Goal: Task Accomplishment & Management: Manage account settings

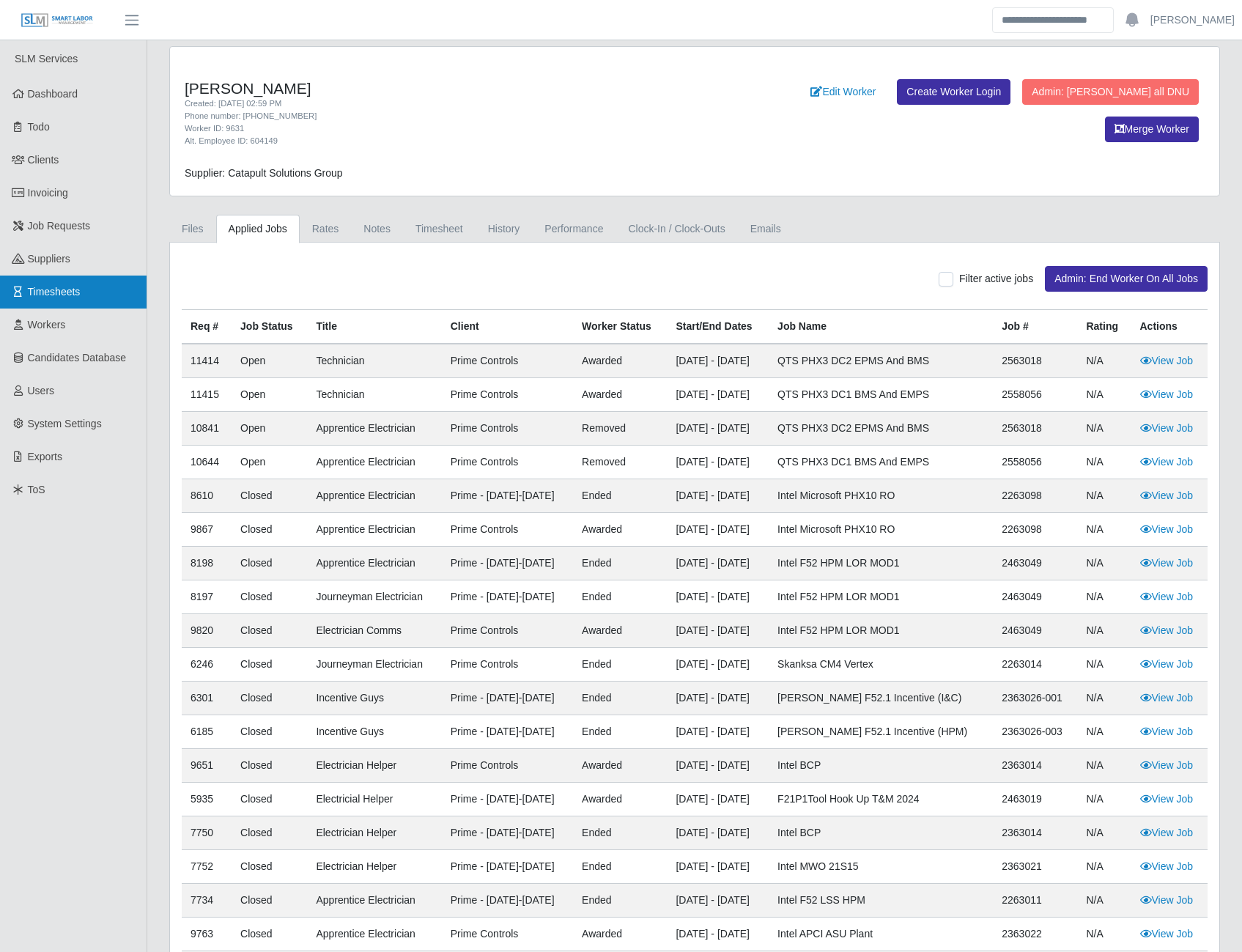
click at [74, 286] on span "Timesheets" at bounding box center [54, 292] width 52 height 12
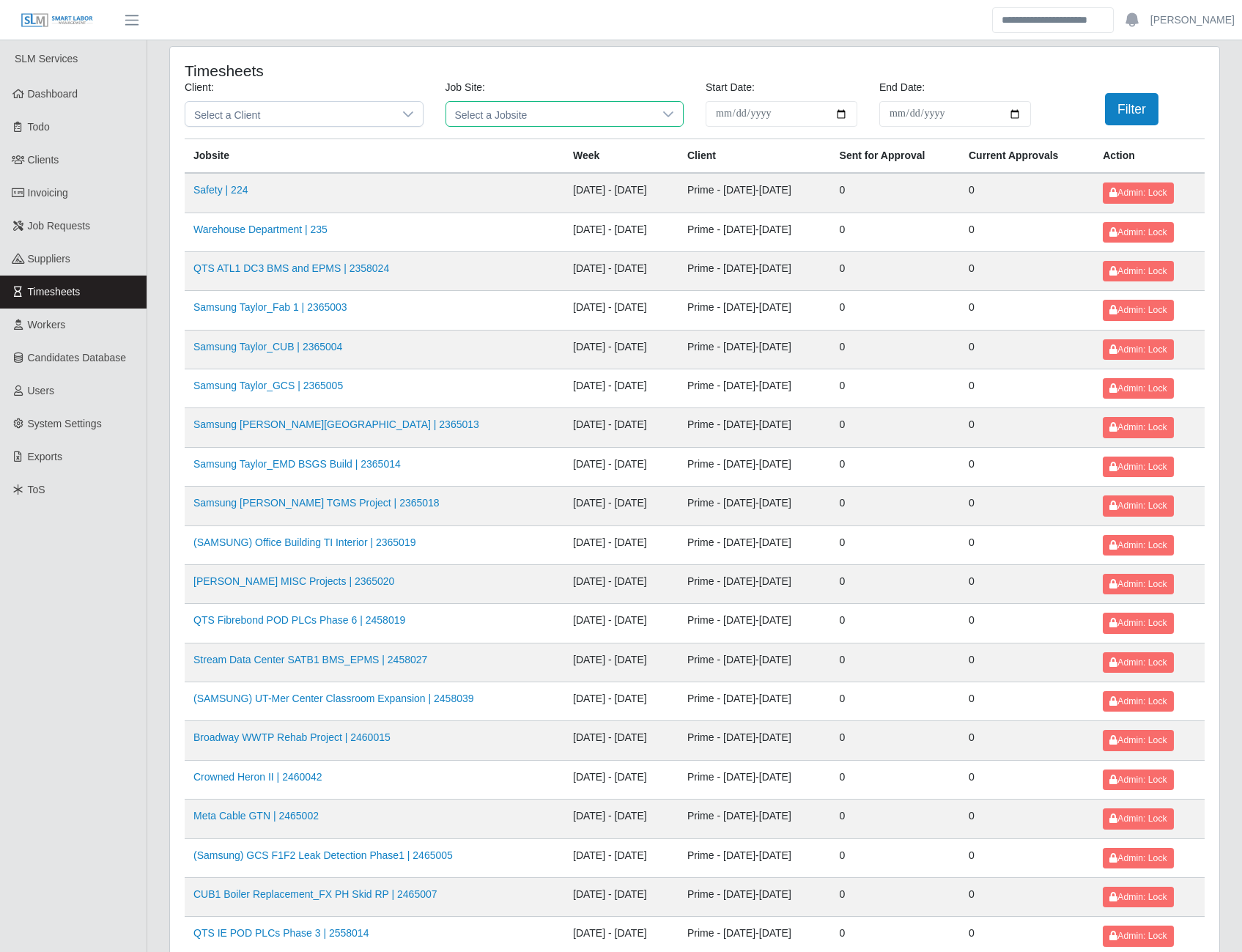
click at [498, 112] on span "Select a Jobsite" at bounding box center [550, 114] width 208 height 24
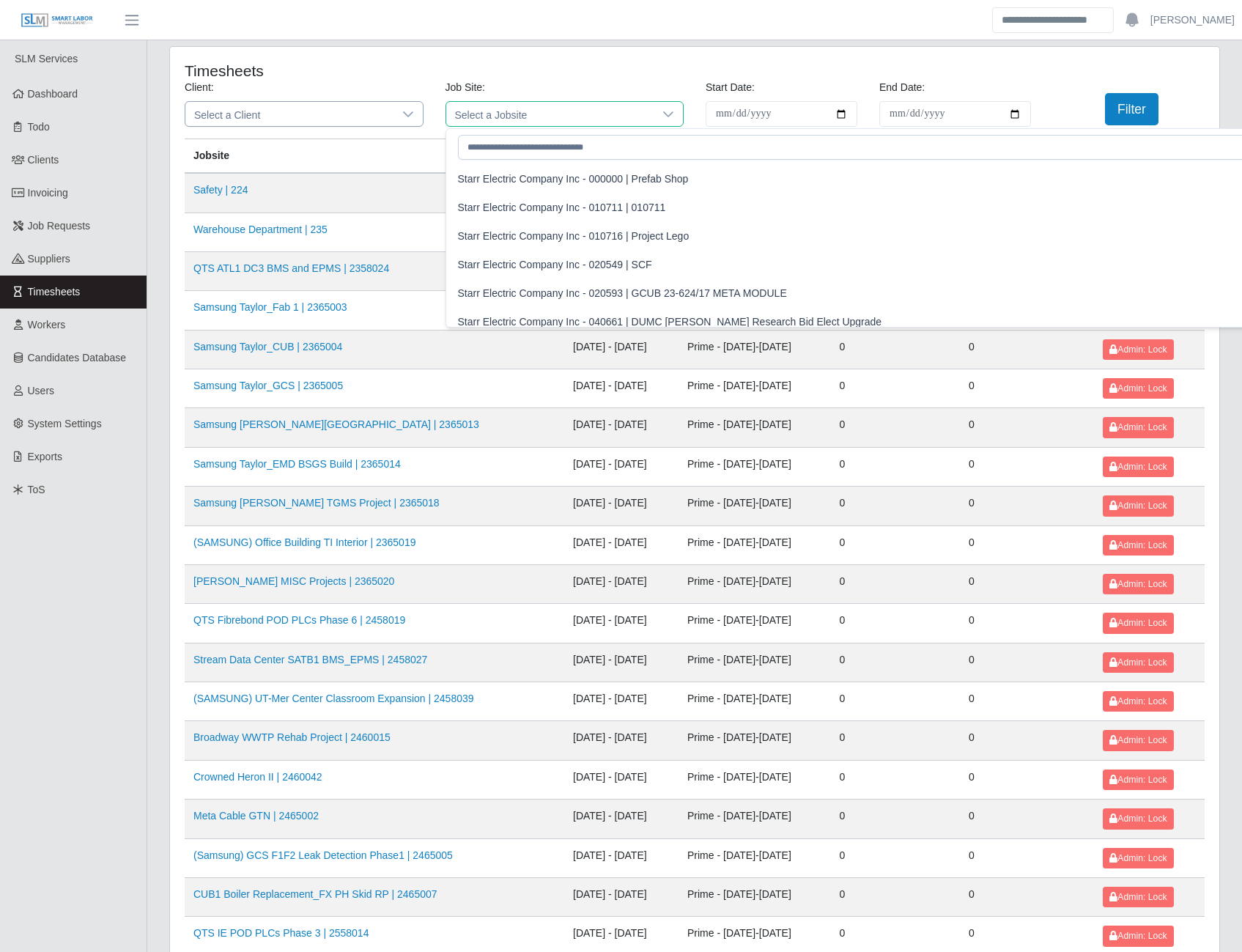
click at [412, 114] on icon at bounding box center [408, 114] width 12 height 12
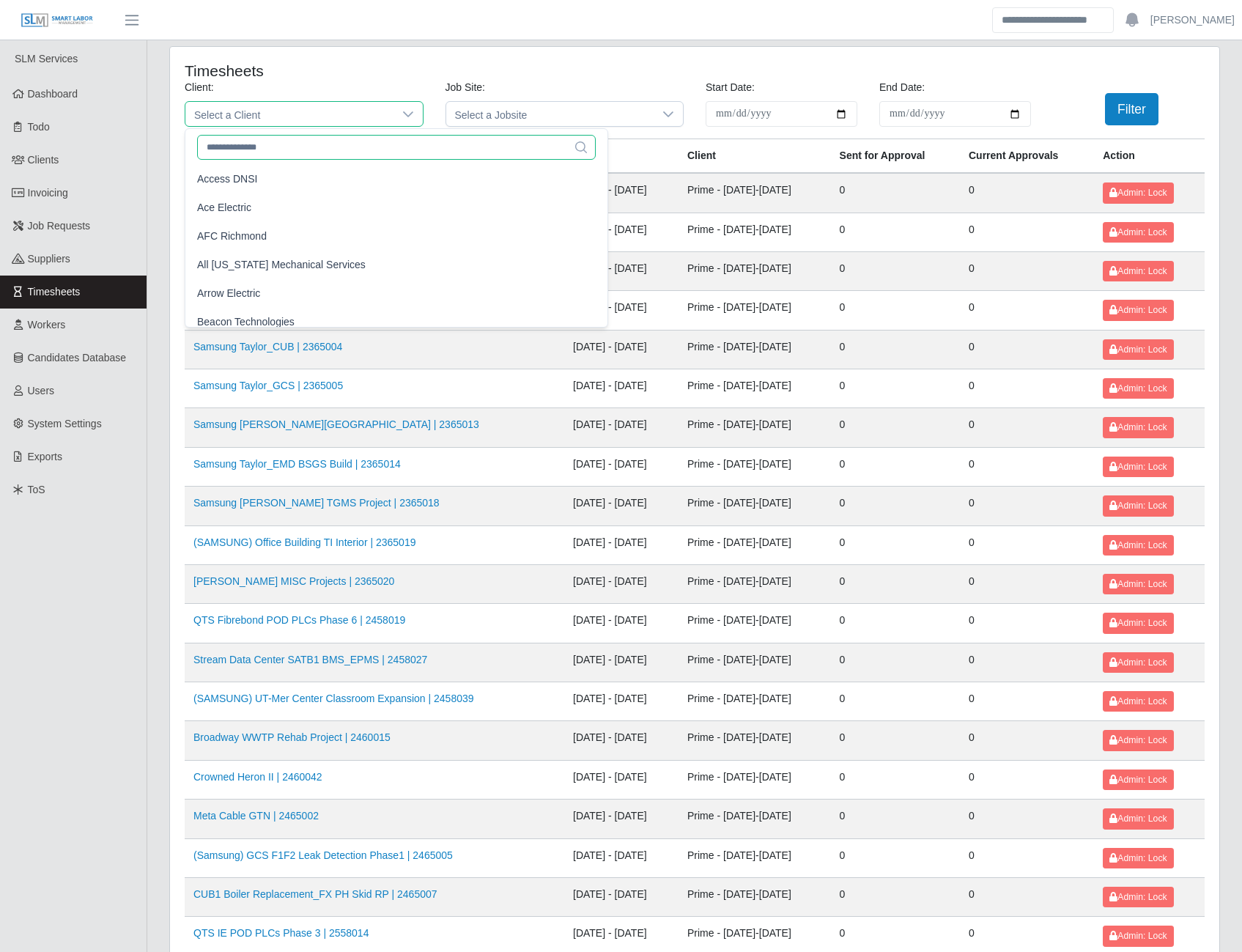
click at [372, 139] on input "text" at bounding box center [397, 148] width 399 height 25
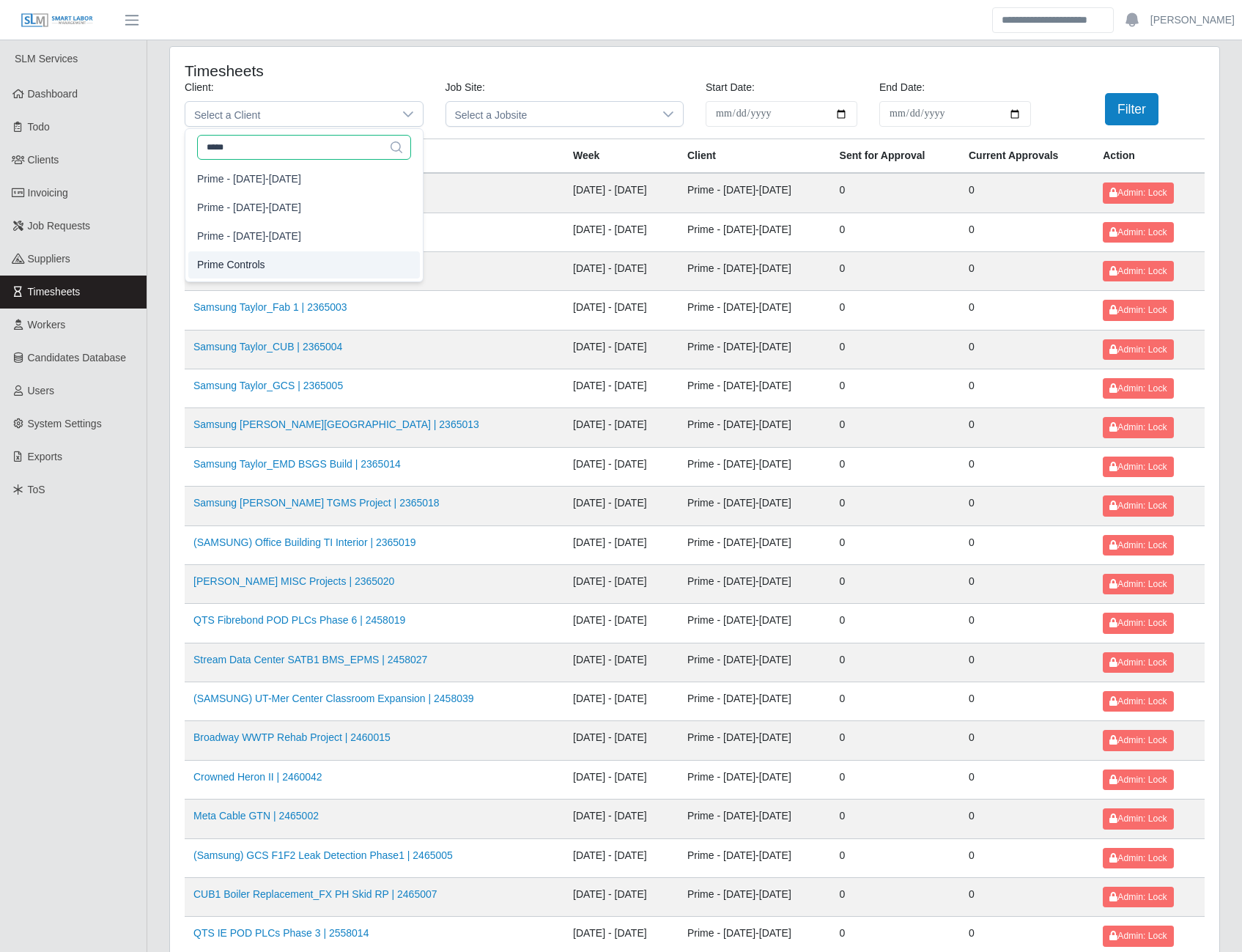
type input "*****"
click at [292, 251] on li "Prime Controls" at bounding box center [304, 264] width 232 height 27
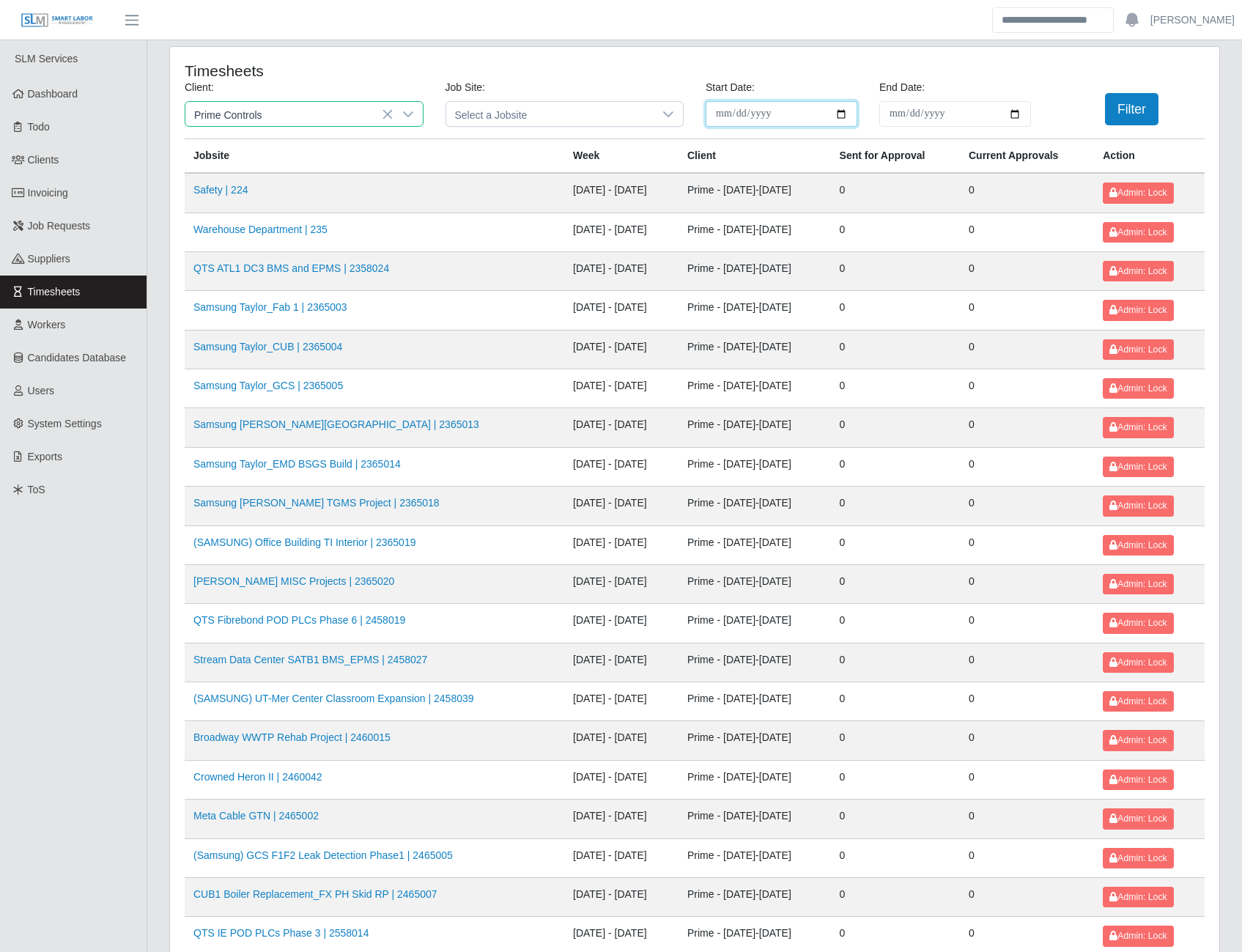
click at [841, 114] on input "**********" at bounding box center [781, 114] width 151 height 26
type input "**********"
click at [1009, 115] on input "End Date:" at bounding box center [955, 114] width 151 height 26
type input "**********"
click at [1124, 112] on button "Filter" at bounding box center [1132, 109] width 53 height 32
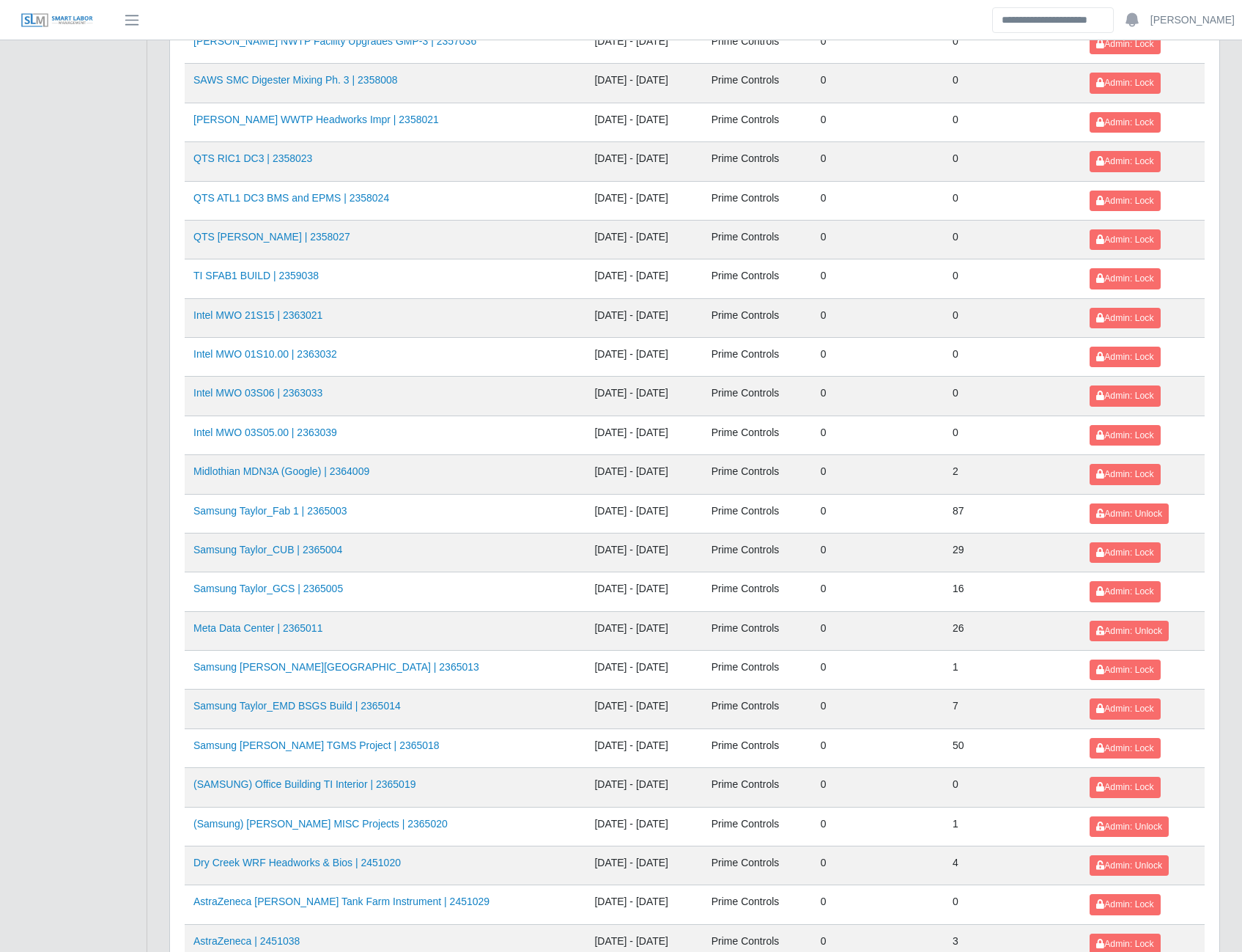
scroll to position [1296, 0]
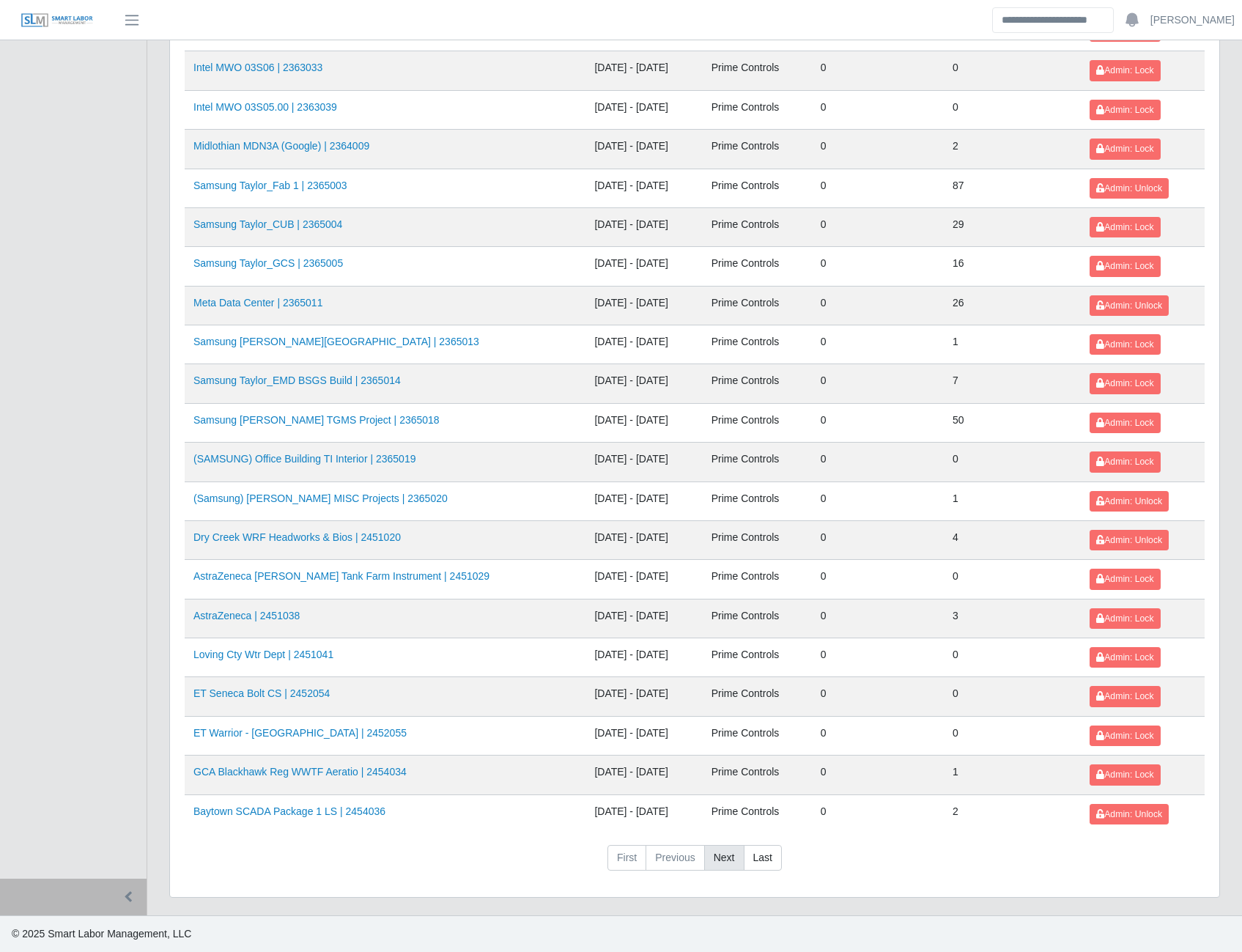
click at [730, 860] on link "Next" at bounding box center [724, 858] width 41 height 27
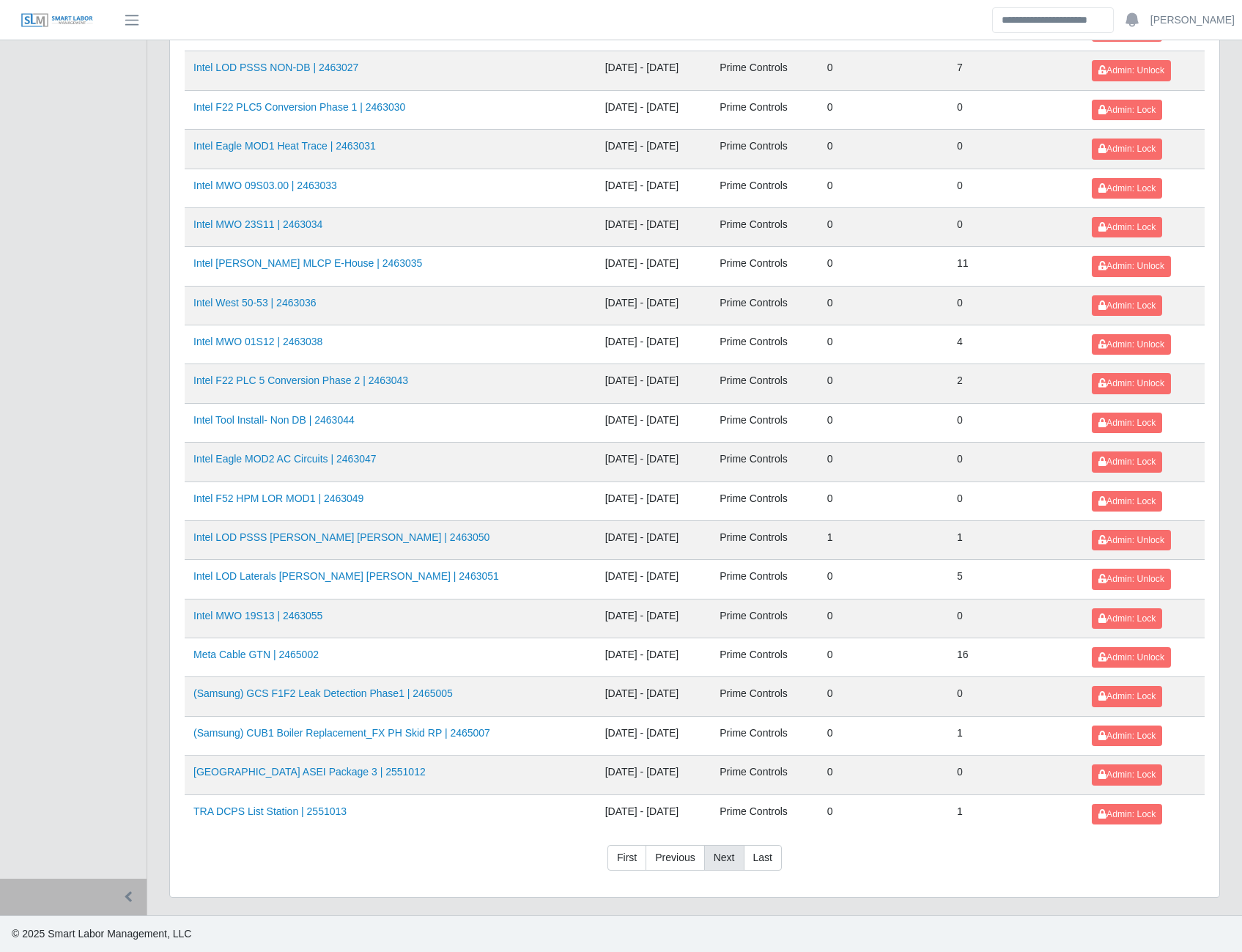
click at [730, 860] on link "Next" at bounding box center [724, 858] width 41 height 27
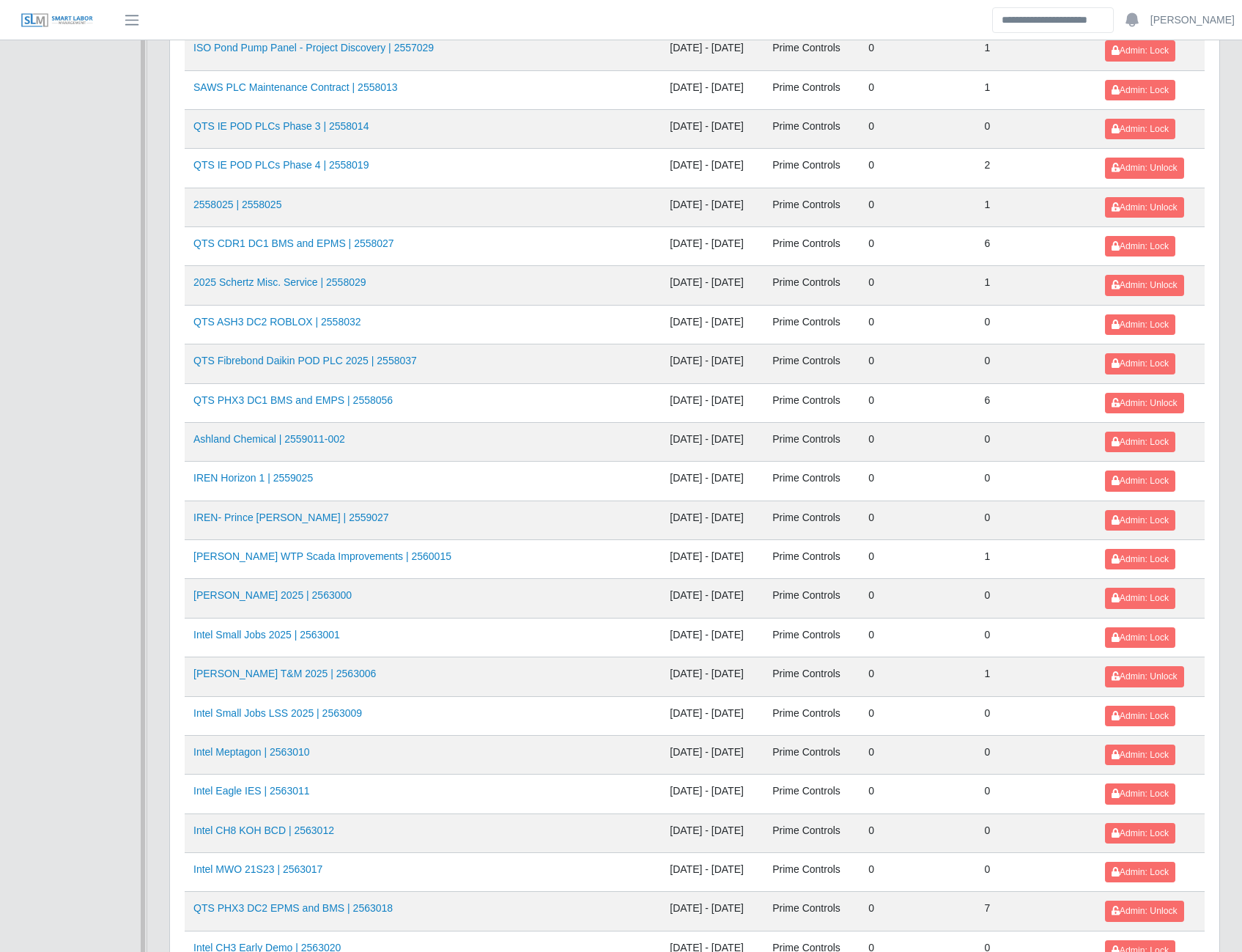
scroll to position [0, 0]
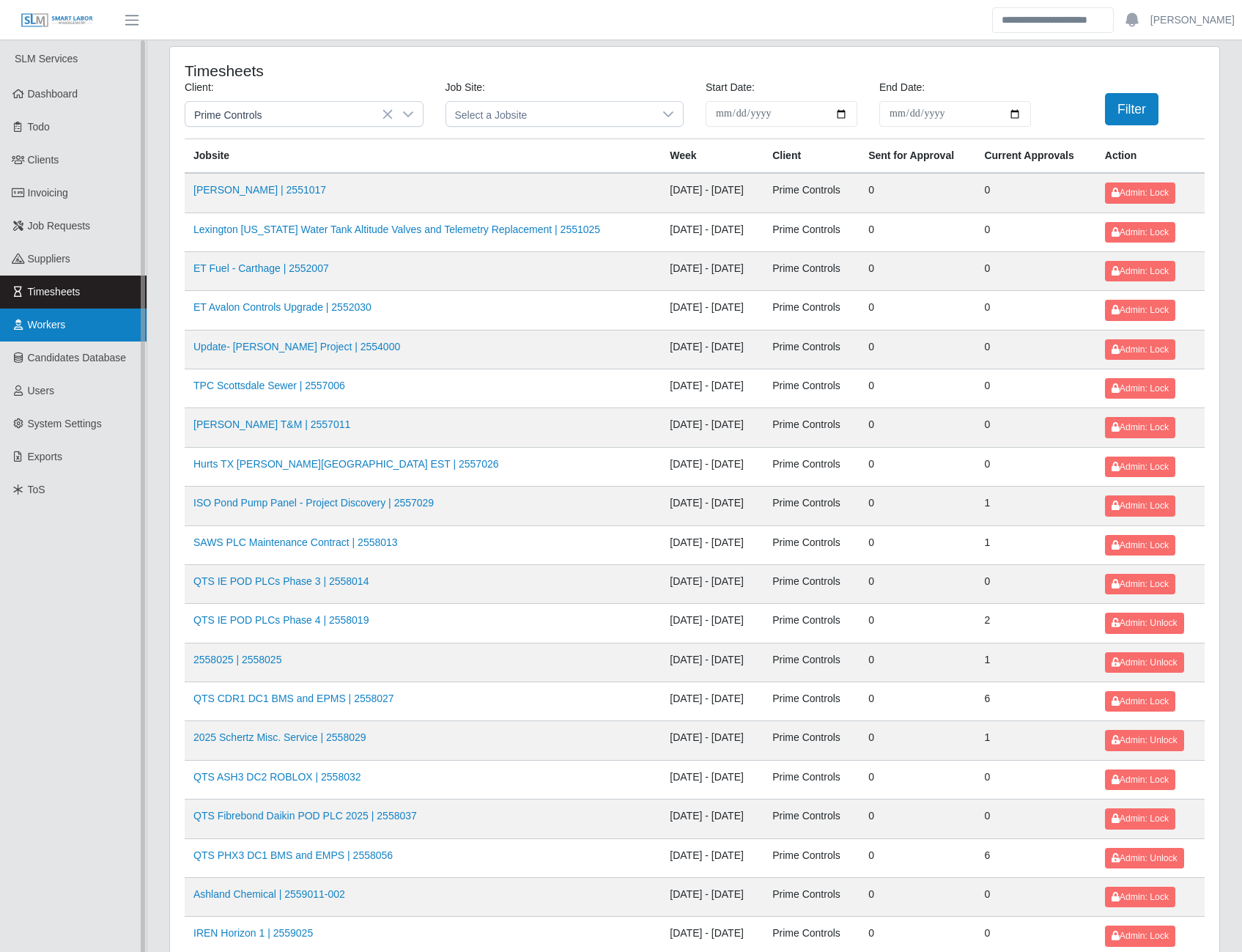
click at [64, 322] on span "Workers" at bounding box center [47, 325] width 38 height 12
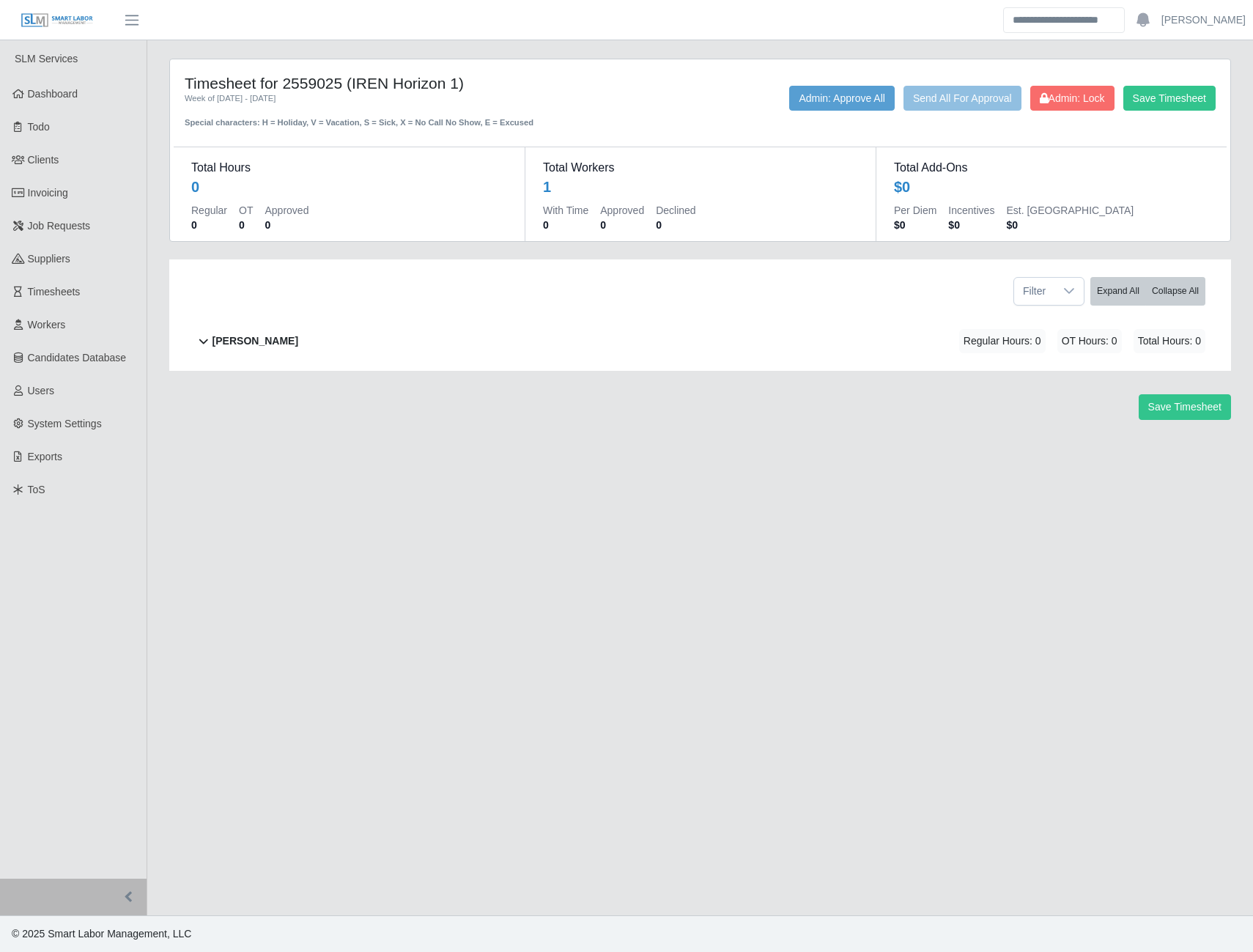
drag, startPoint x: 456, startPoint y: 81, endPoint x: 355, endPoint y: 81, distance: 101.0
click at [355, 81] on h4 "Timesheet for 2559025 (IREN Horizon 1)" at bounding box center [393, 83] width 417 height 18
copy h4 "IREN Horizon 1"
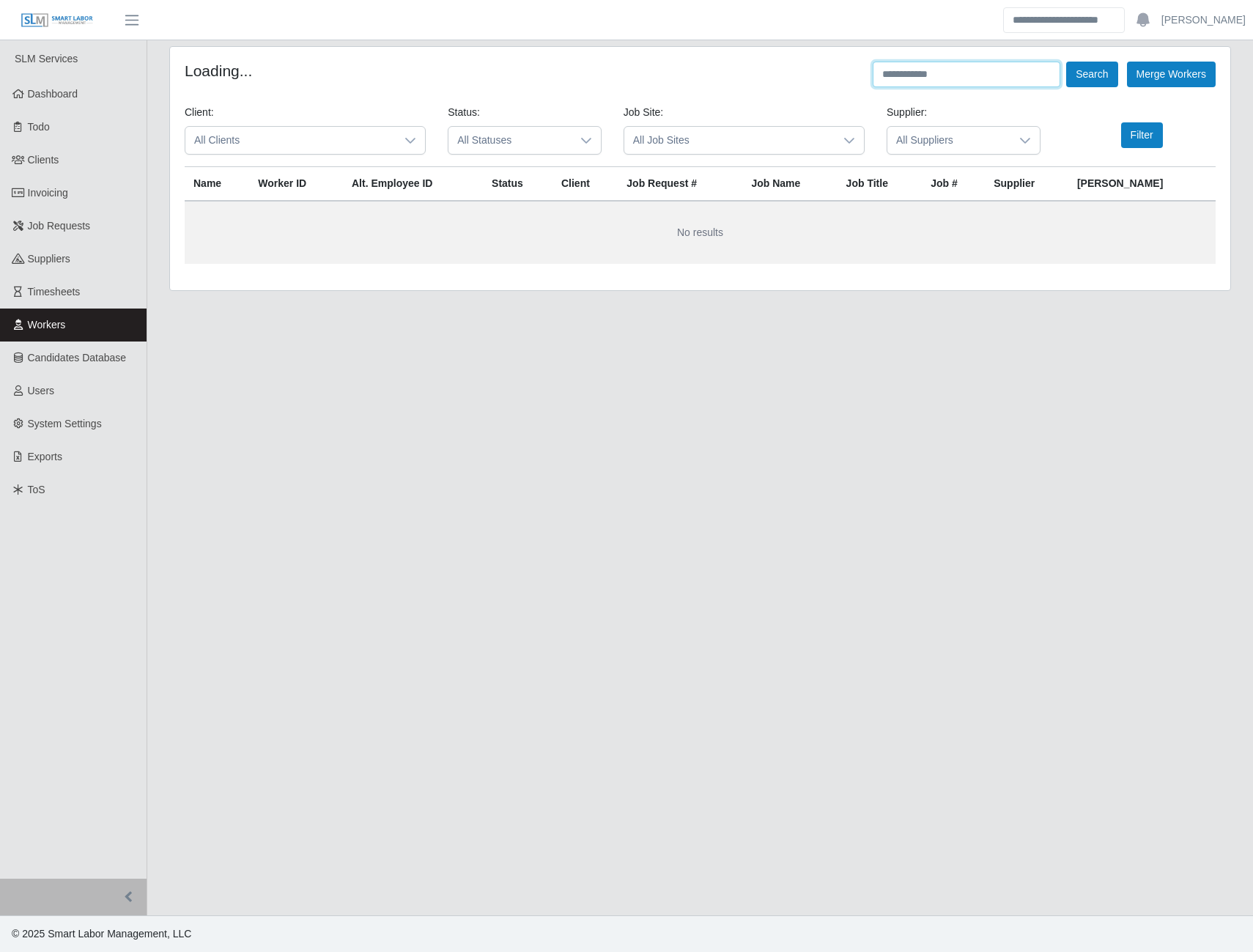
click at [947, 71] on input "text" at bounding box center [967, 74] width 188 height 26
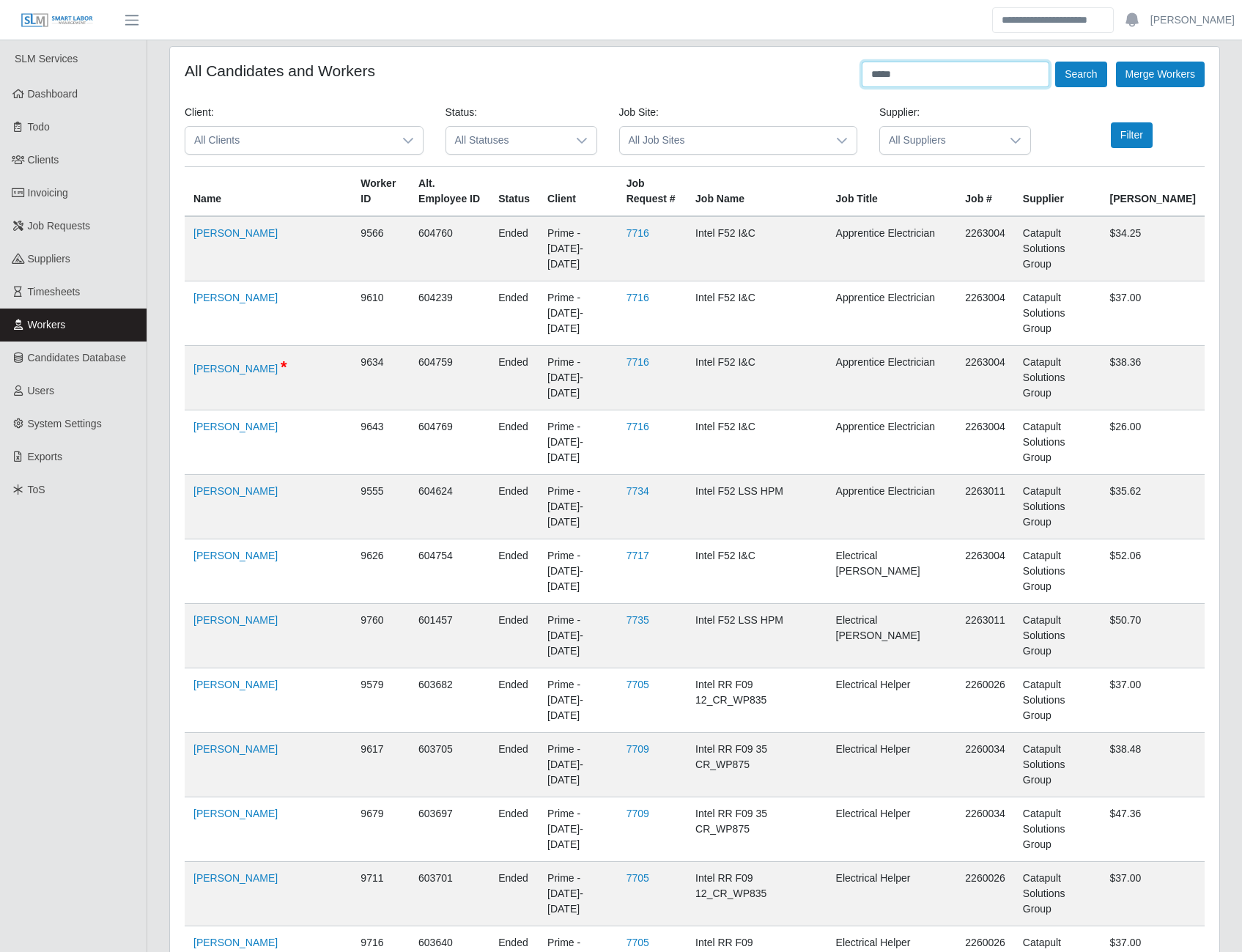
click at [1055, 61] on button "Search" at bounding box center [1080, 74] width 51 height 26
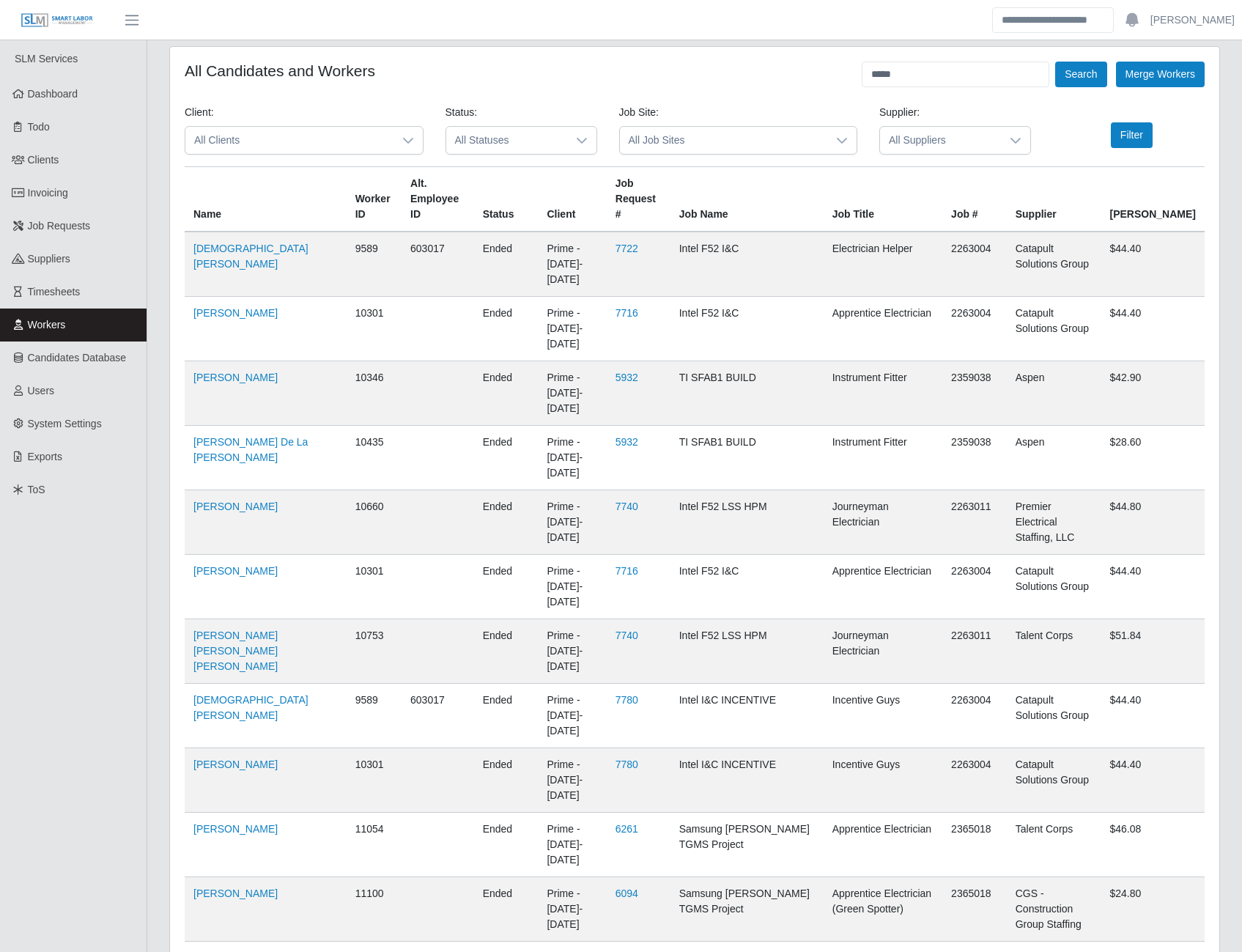
click at [409, 140] on icon at bounding box center [408, 141] width 12 height 12
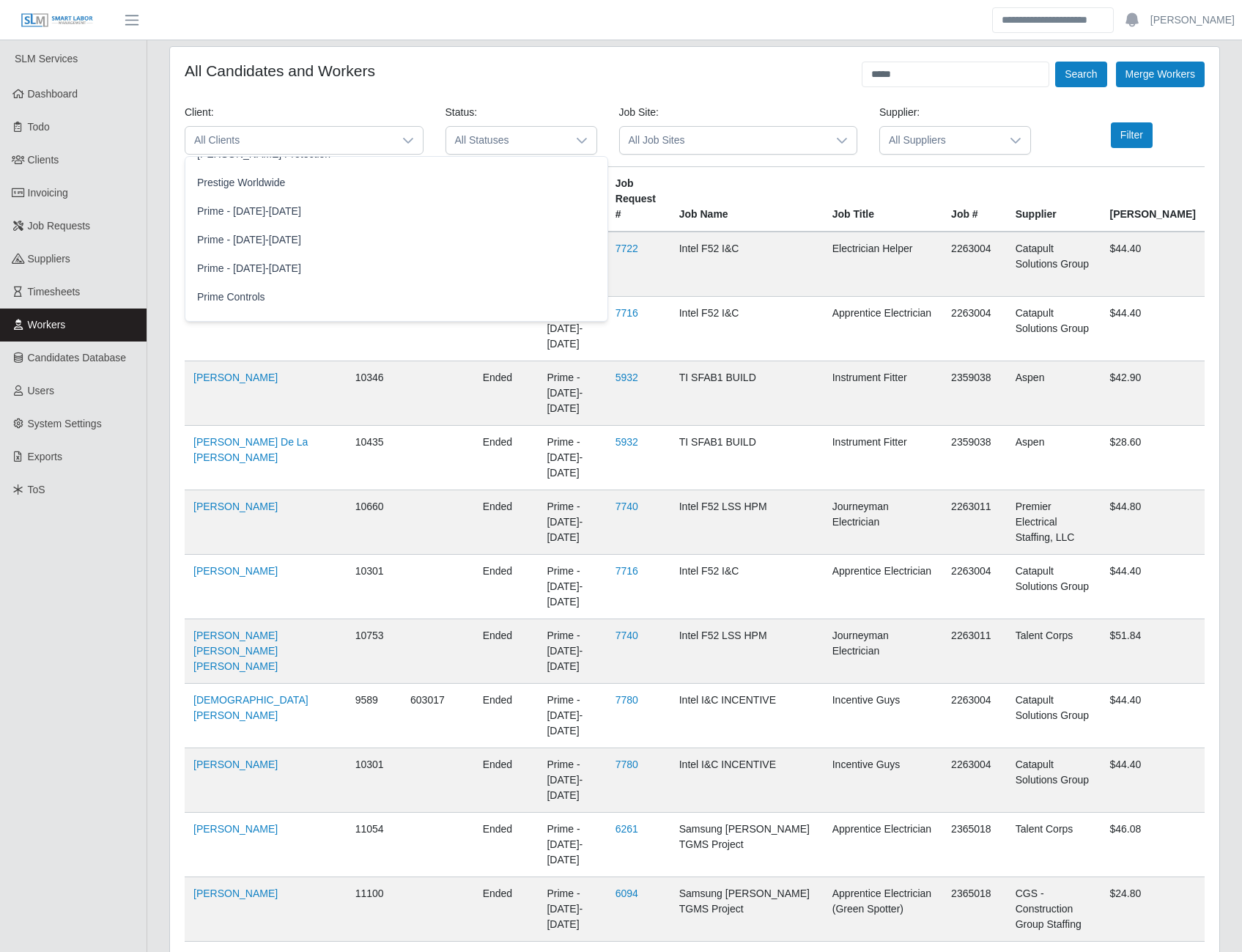
scroll to position [1292, 0]
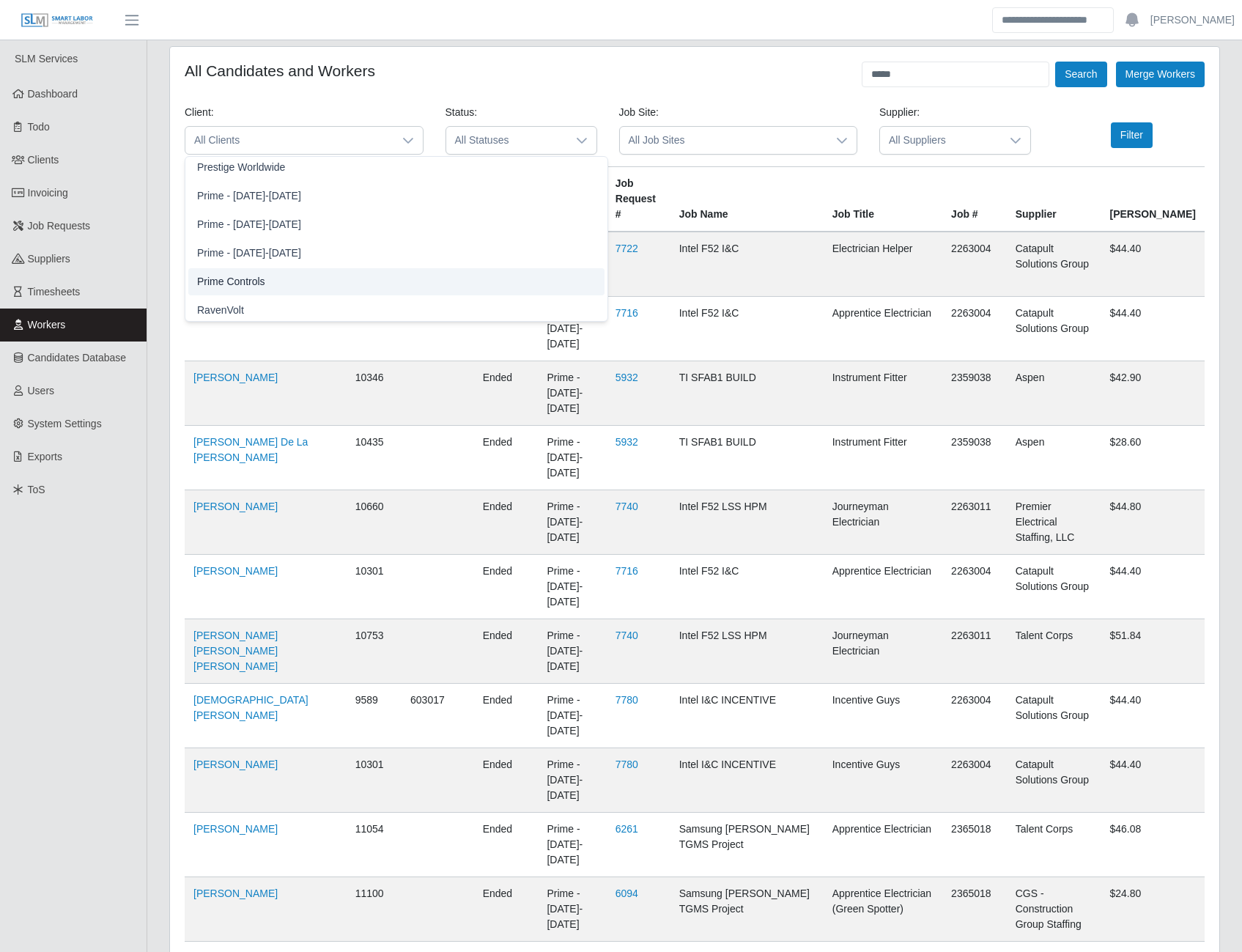
click at [264, 279] on li "Prime Controls" at bounding box center [397, 281] width 416 height 27
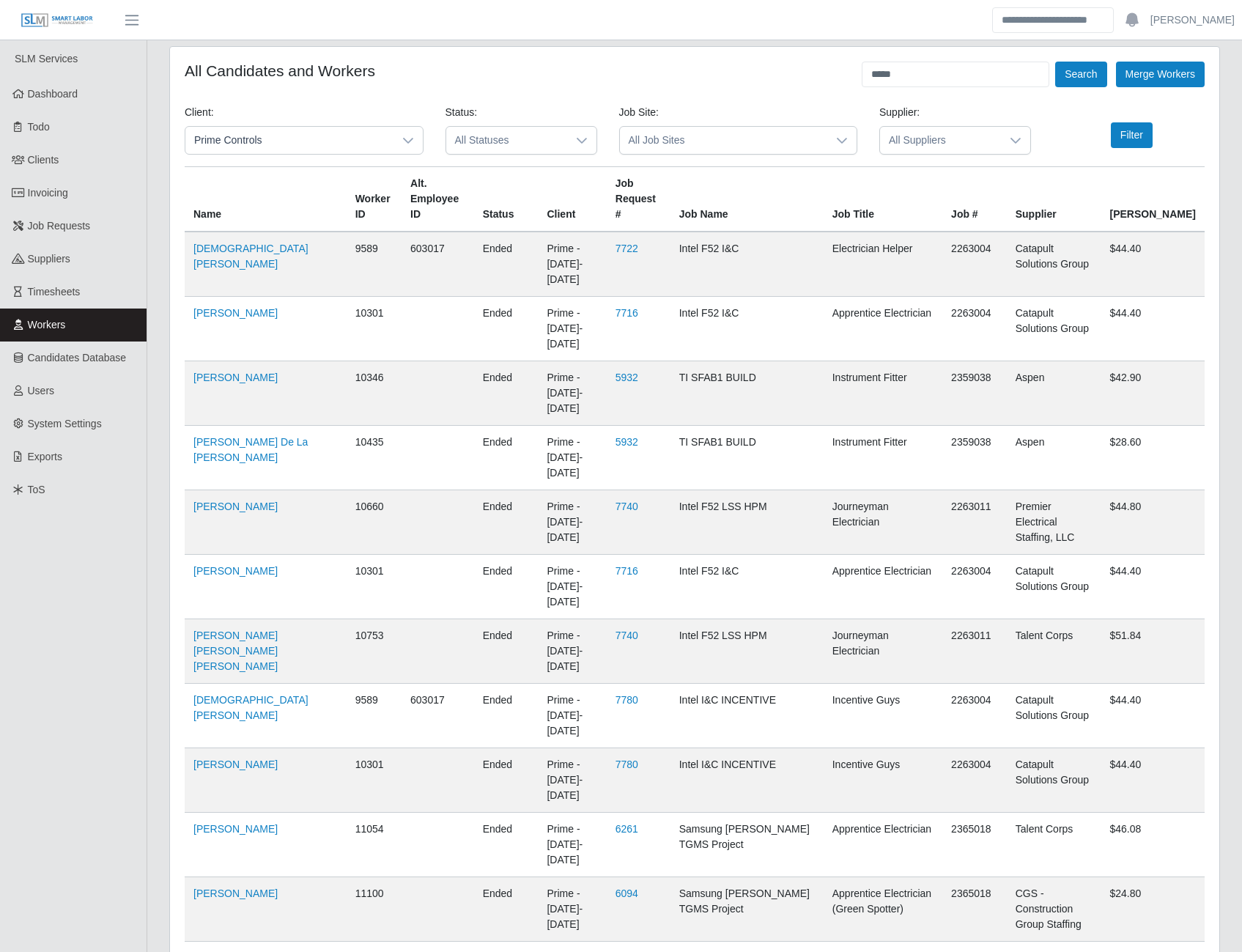
click at [906, 143] on span "All Suppliers" at bounding box center [941, 140] width 121 height 27
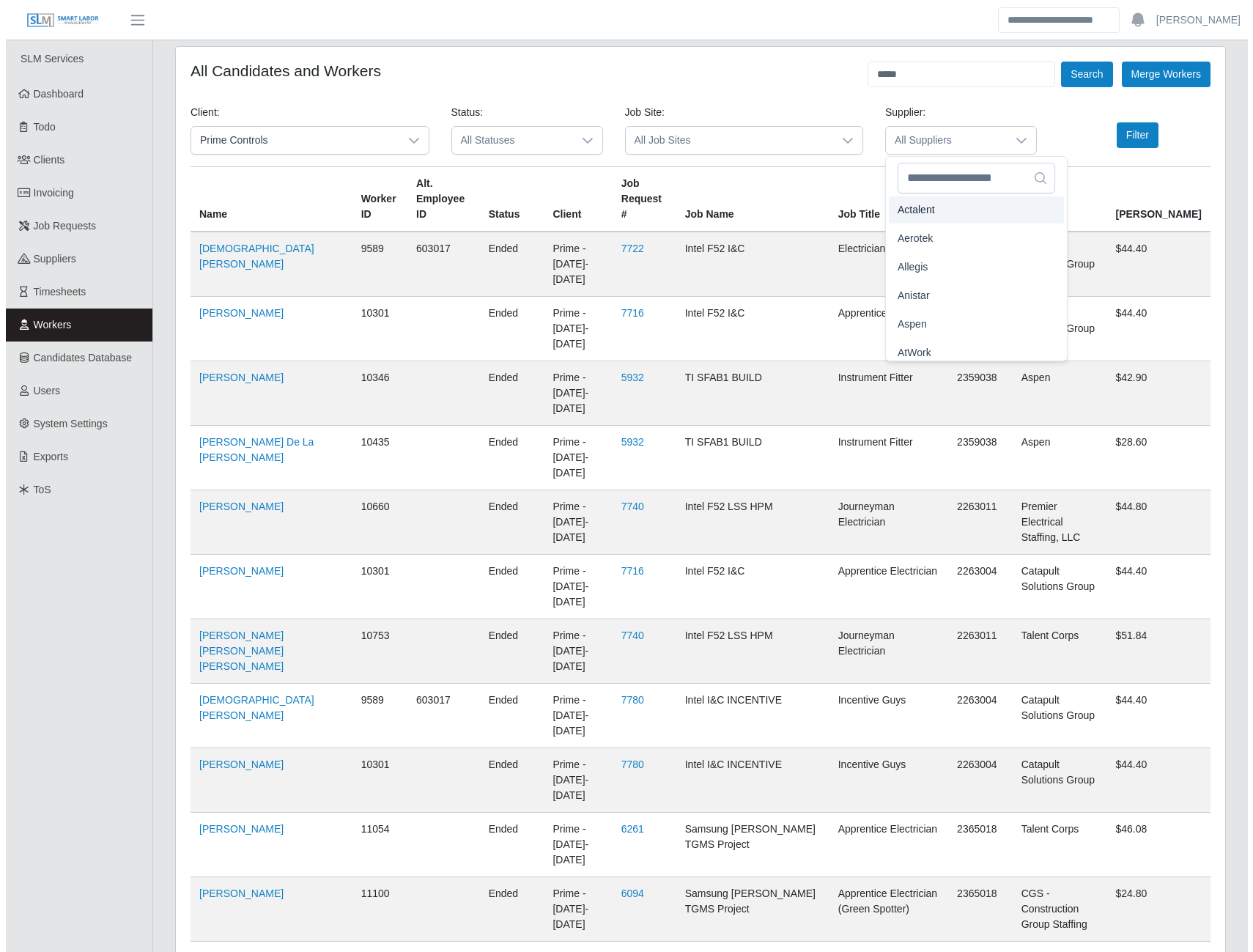
scroll to position [61, 0]
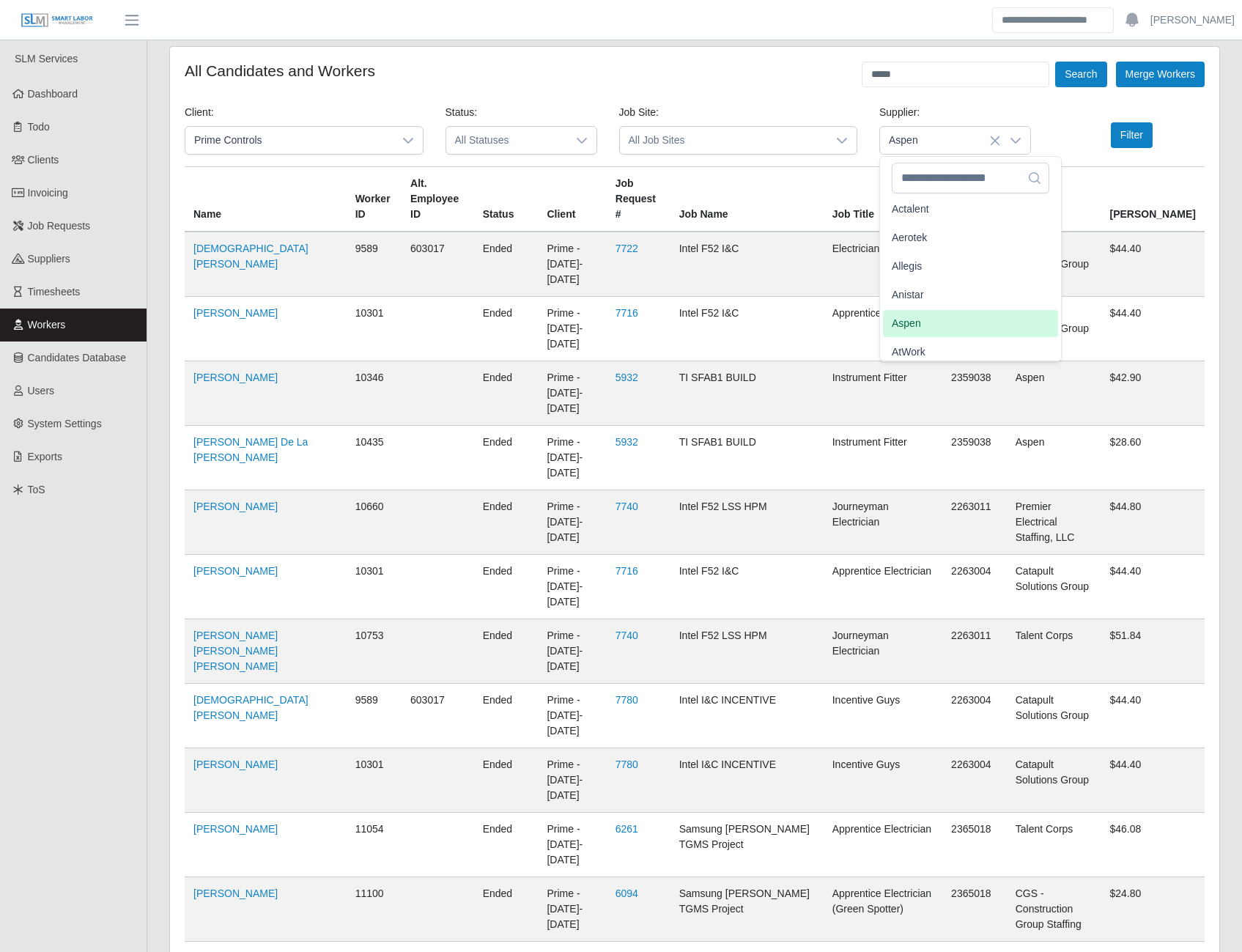
click at [912, 320] on span "Aspen" at bounding box center [907, 323] width 30 height 16
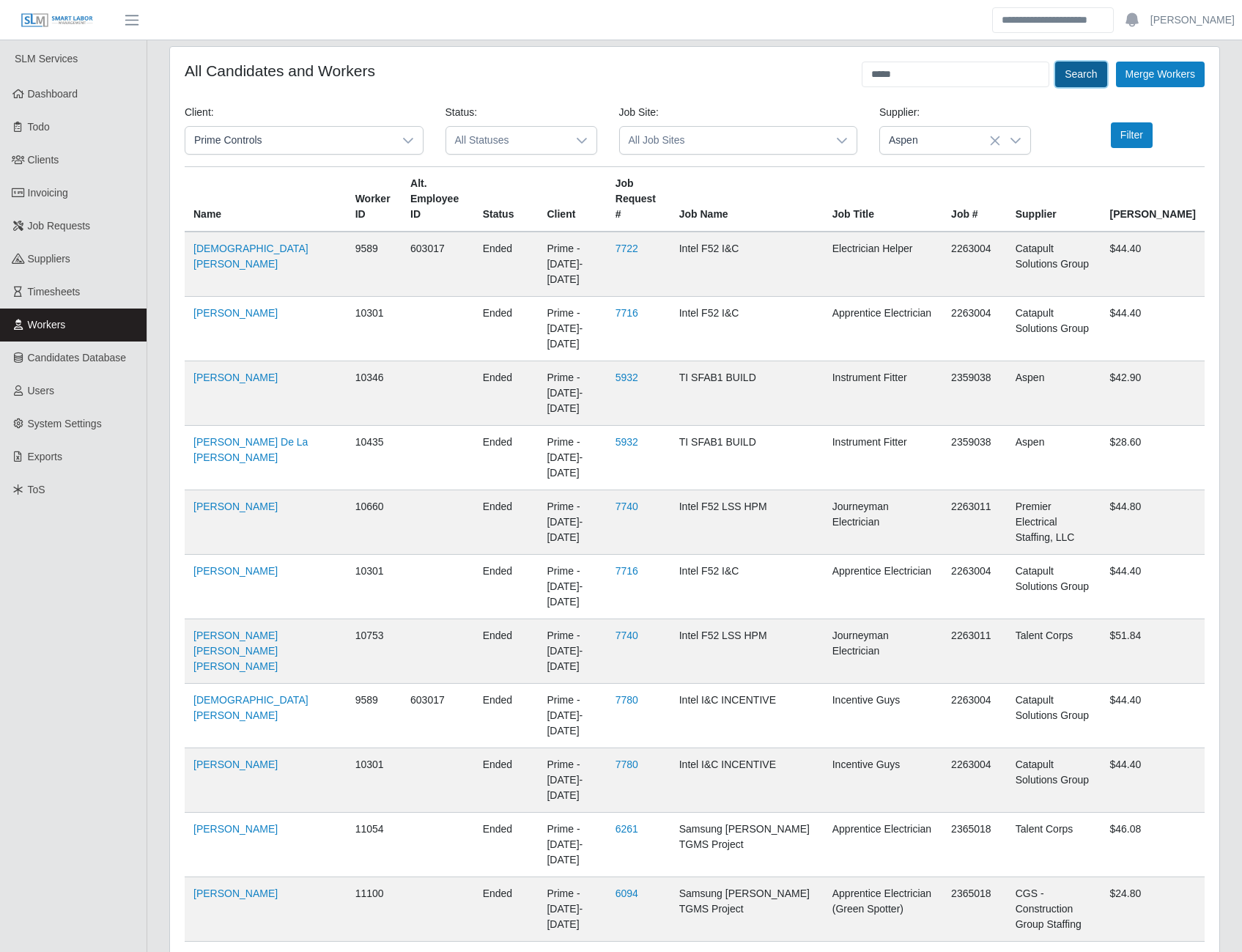
click at [1077, 69] on button "Search" at bounding box center [1080, 74] width 51 height 26
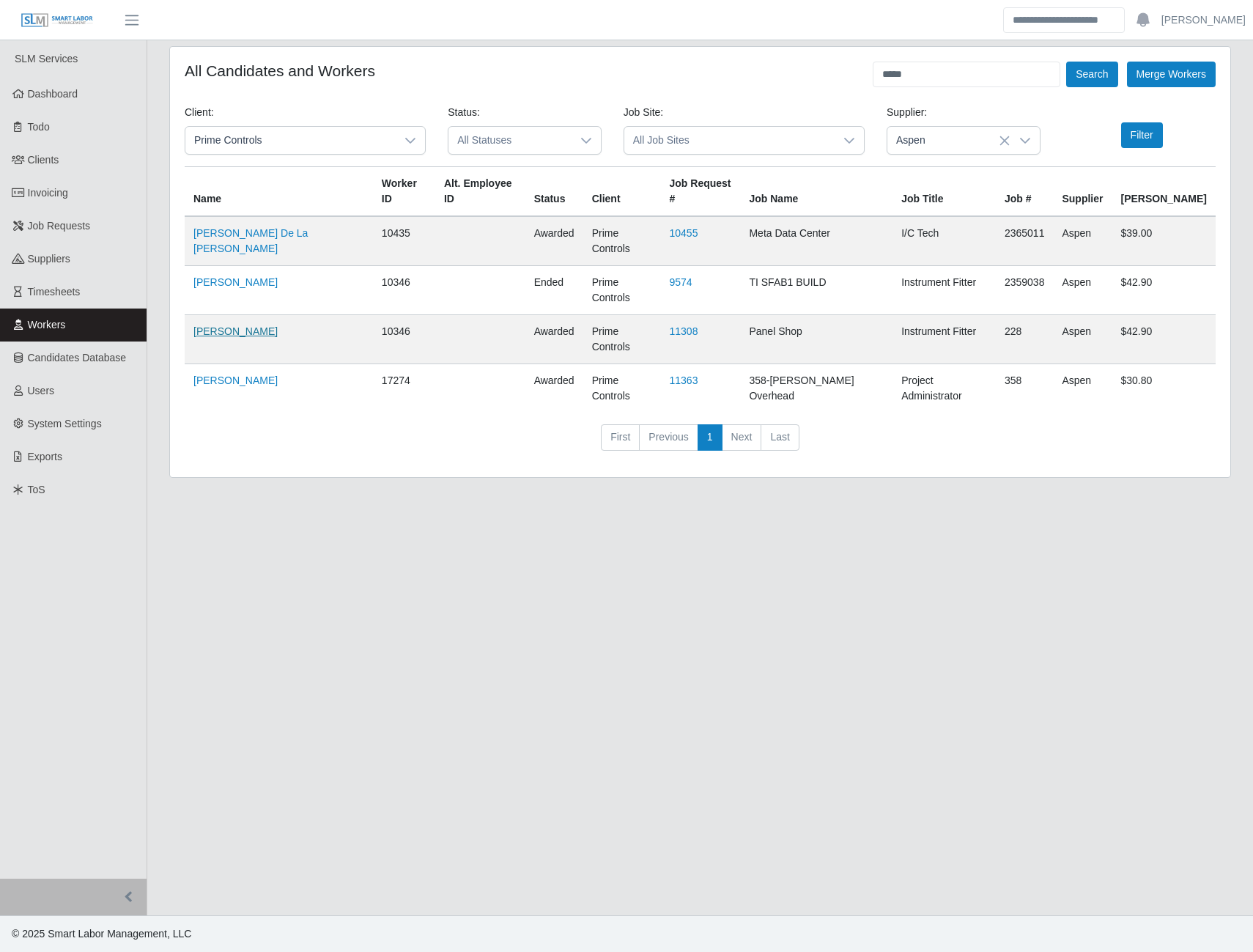
click at [222, 326] on link "Cruz Gomez" at bounding box center [236, 332] width 84 height 12
drag, startPoint x: 910, startPoint y: 74, endPoint x: 831, endPoint y: 72, distance: 79.0
click at [831, 72] on div "All Candidates and Workers **** Search Merge Workers" at bounding box center [700, 74] width 1031 height 26
click at [1066, 61] on button "Search" at bounding box center [1091, 74] width 51 height 26
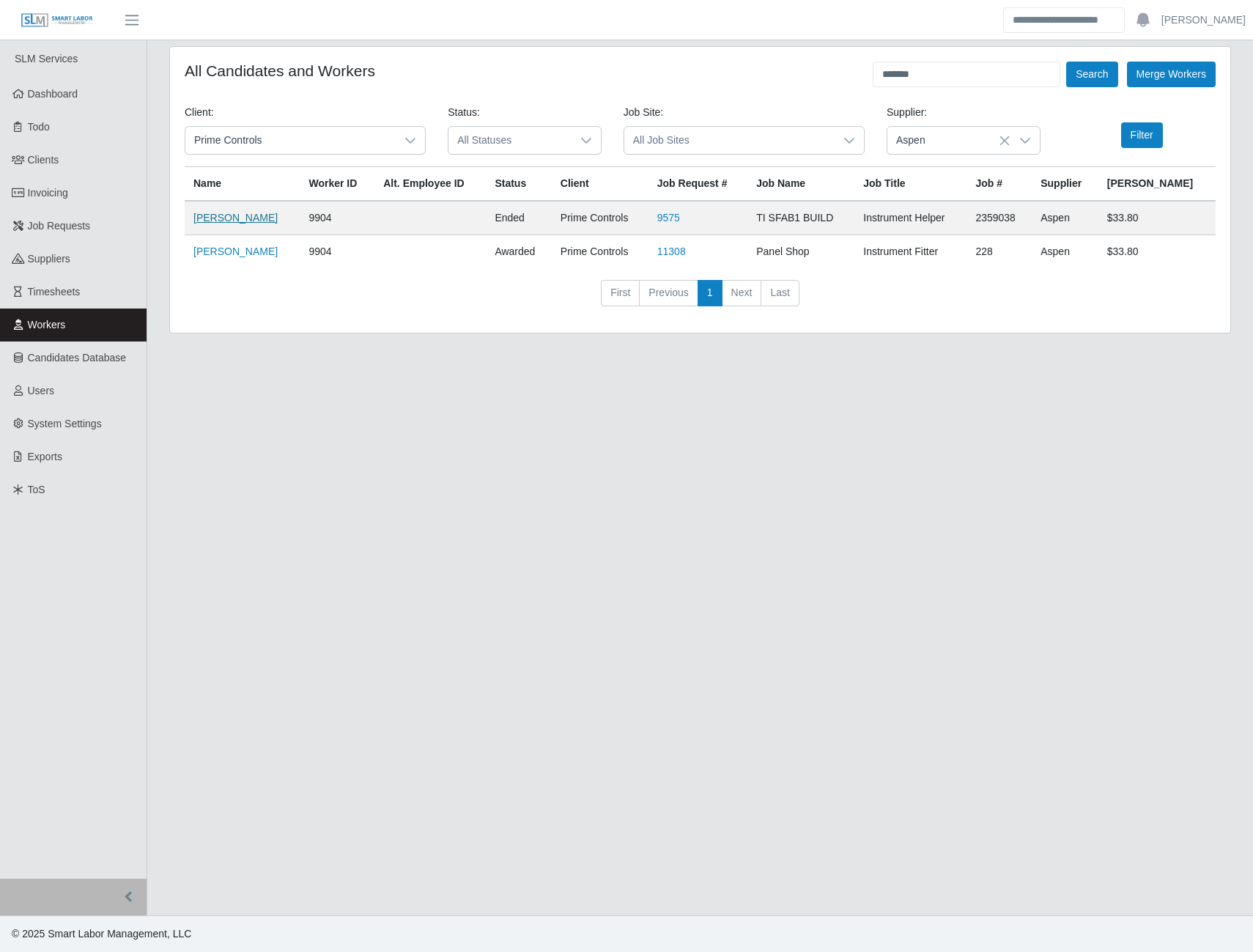
click at [250, 219] on link "[PERSON_NAME]" at bounding box center [236, 218] width 84 height 12
drag, startPoint x: 971, startPoint y: 73, endPoint x: 859, endPoint y: 77, distance: 112.1
click at [859, 77] on div "All Candidates and Workers ******* Search Merge Workers" at bounding box center [700, 74] width 1031 height 26
type input "*****"
click at [1066, 61] on button "Search" at bounding box center [1091, 74] width 51 height 26
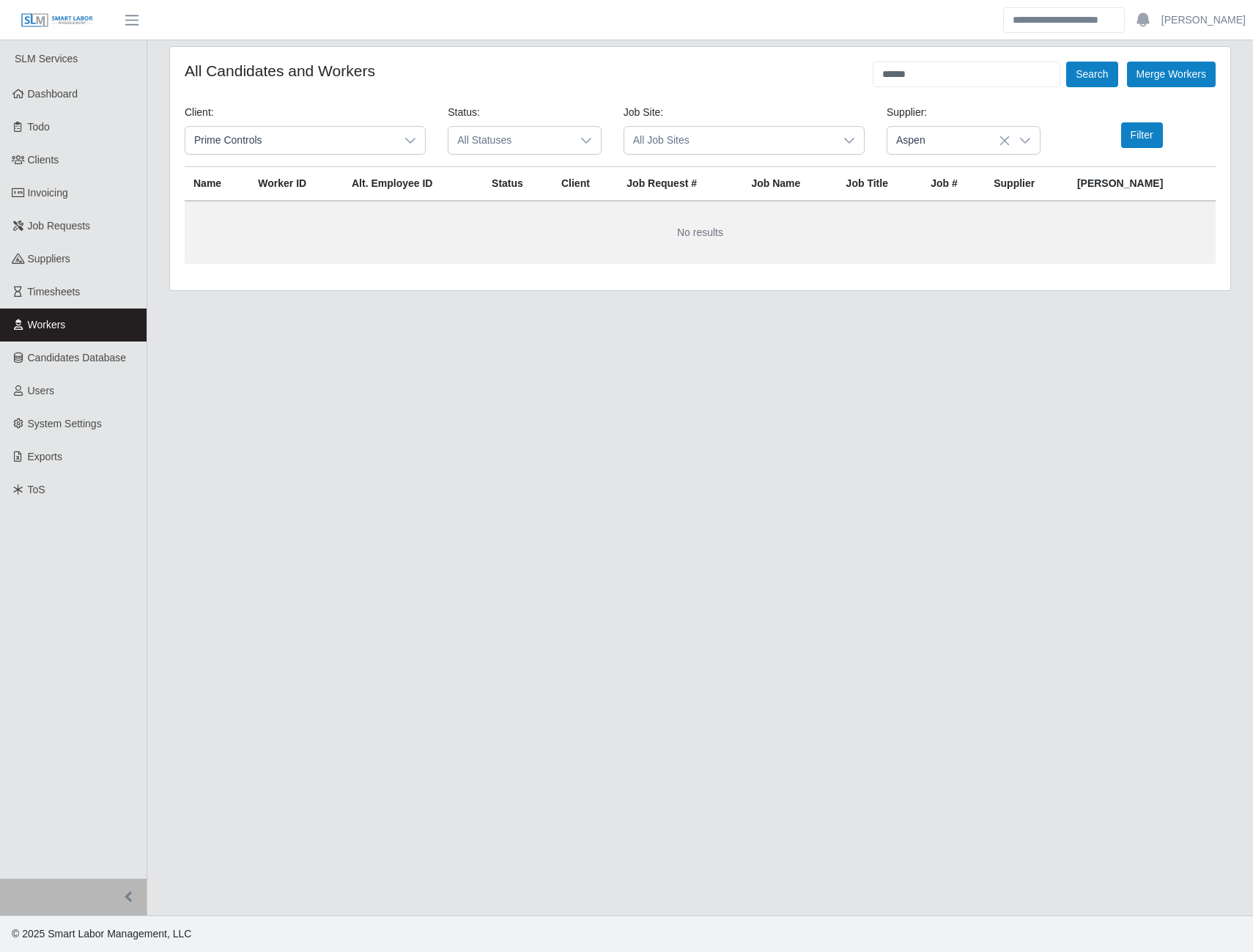
click at [1026, 141] on icon at bounding box center [1026, 141] width 12 height 12
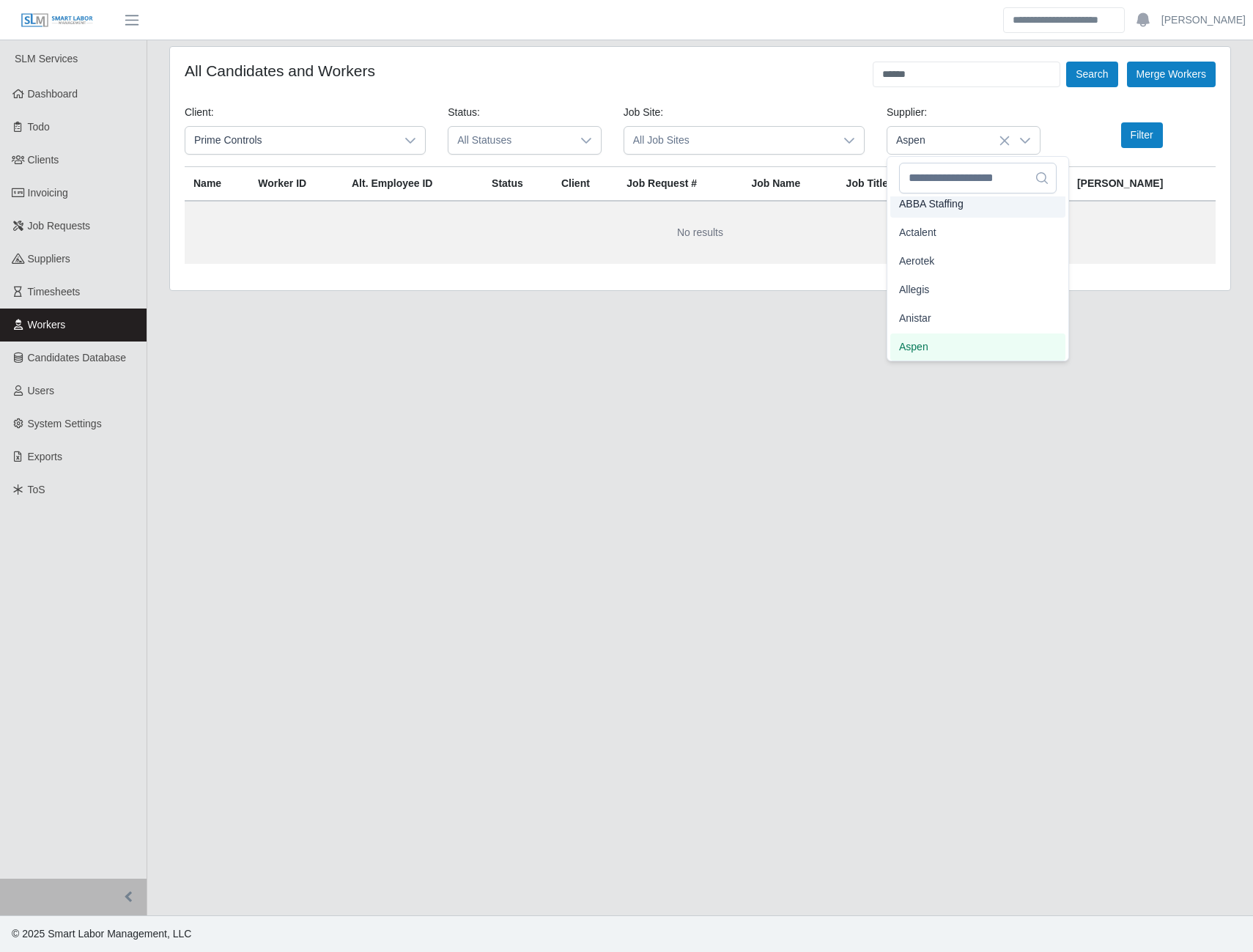
scroll to position [32, 0]
click at [968, 172] on input "text" at bounding box center [978, 178] width 157 height 31
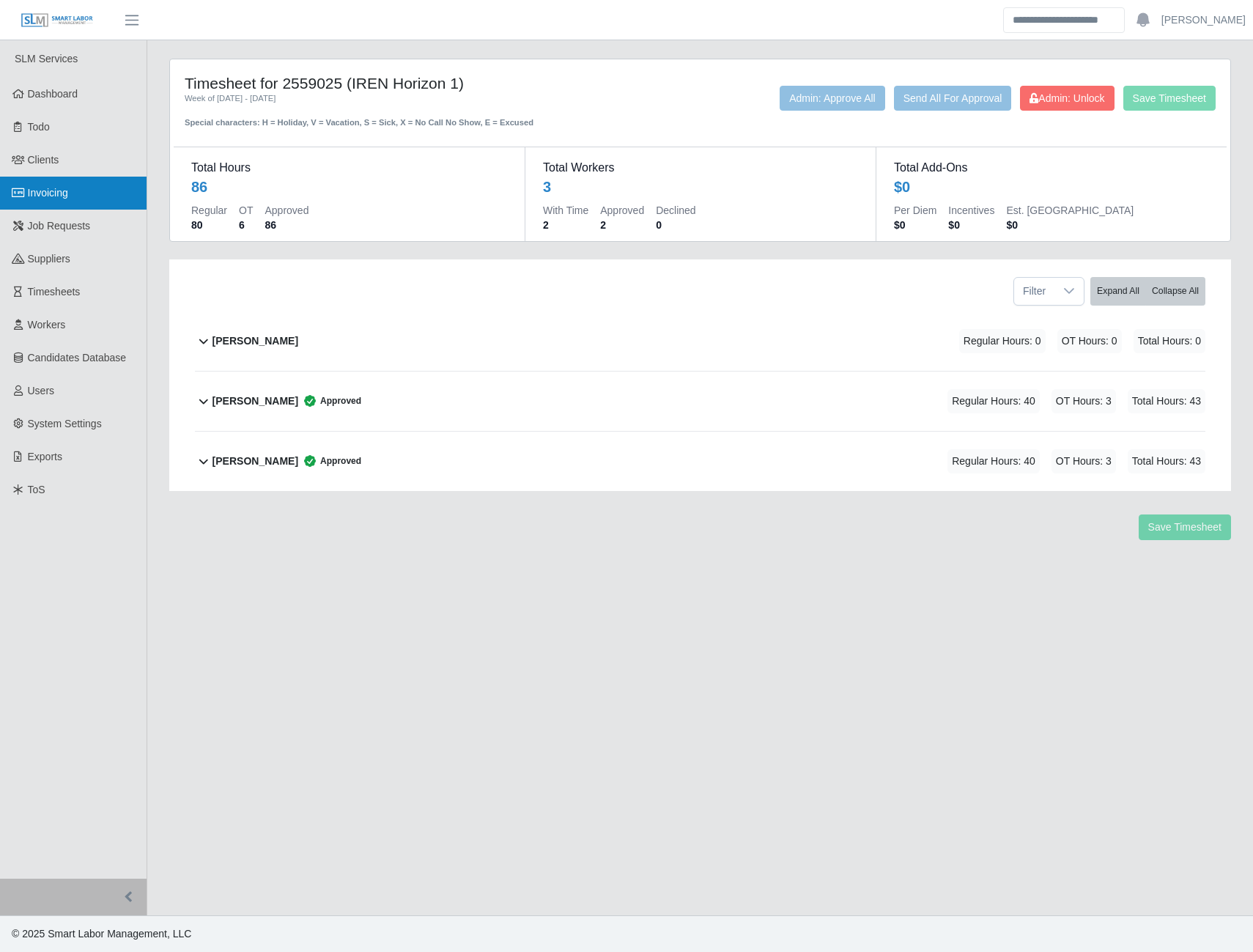
click at [75, 186] on link "Invoicing" at bounding box center [73, 193] width 147 height 33
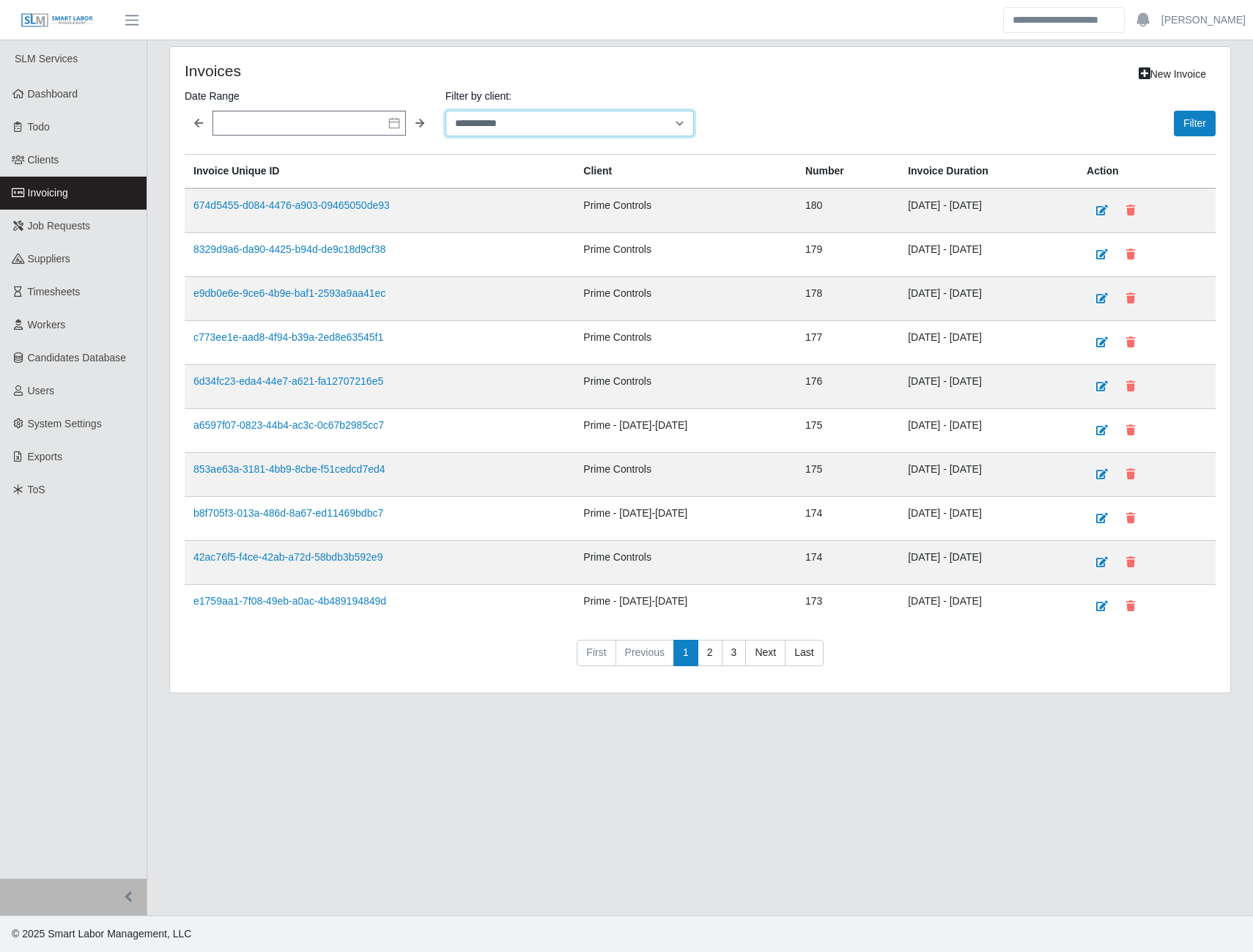
click at [521, 115] on select "**********" at bounding box center [569, 123] width 249 height 26
click at [395, 114] on input "text" at bounding box center [309, 123] width 193 height 25
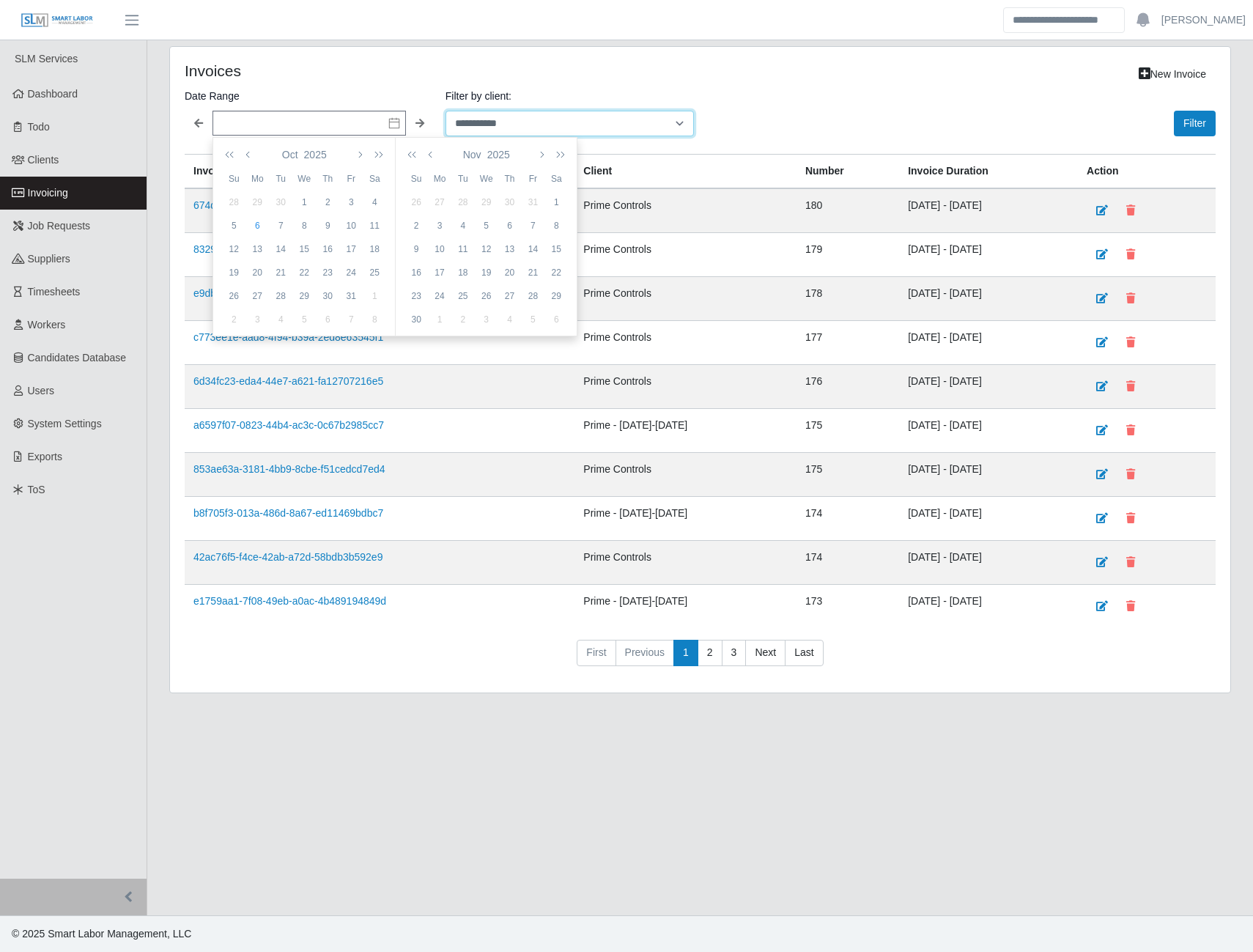
click at [494, 133] on select "**********" at bounding box center [569, 123] width 249 height 26
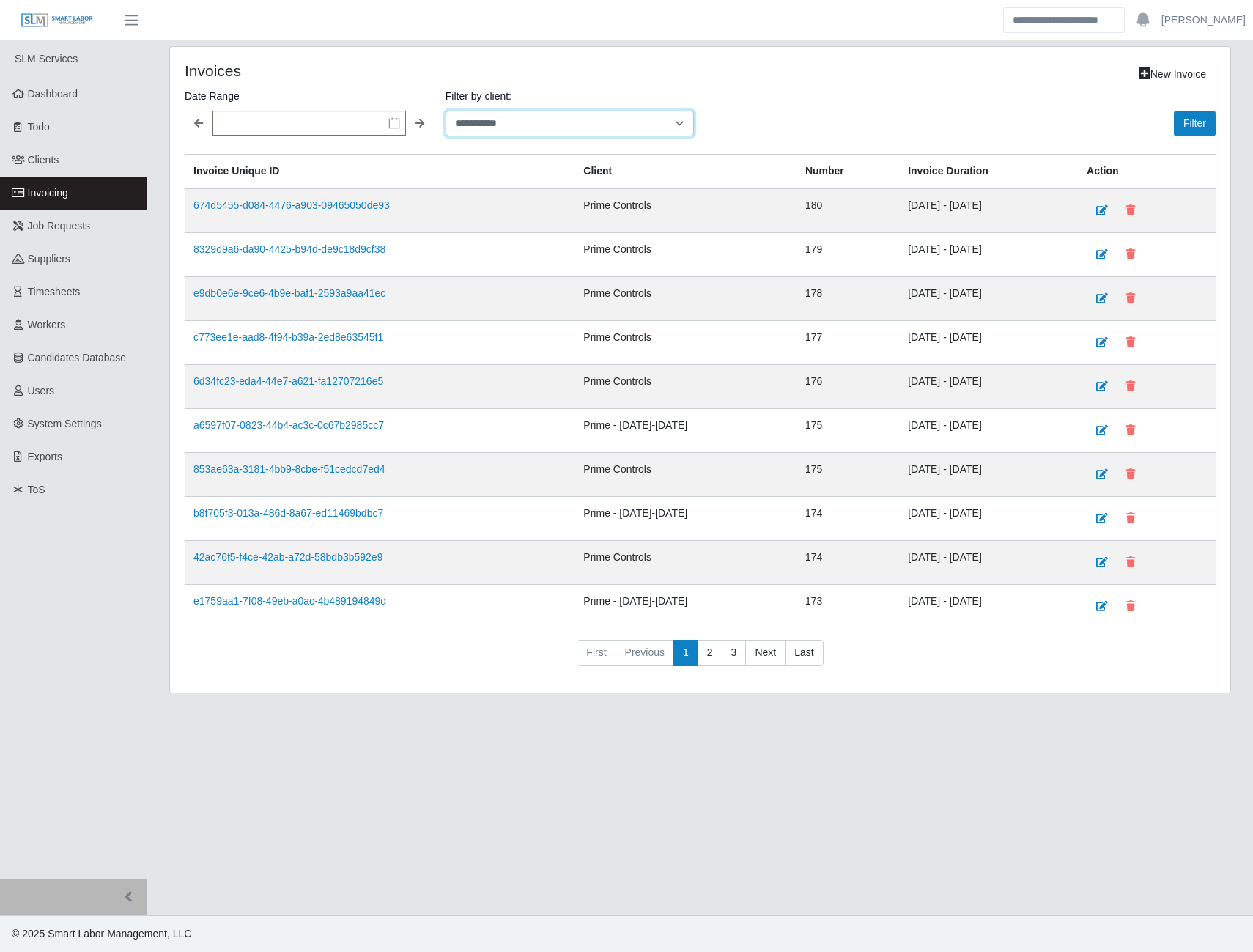
select select "**********"
click at [445, 111] on select "**********" at bounding box center [569, 123] width 249 height 26
click at [1186, 130] on button "Filter" at bounding box center [1195, 123] width 42 height 26
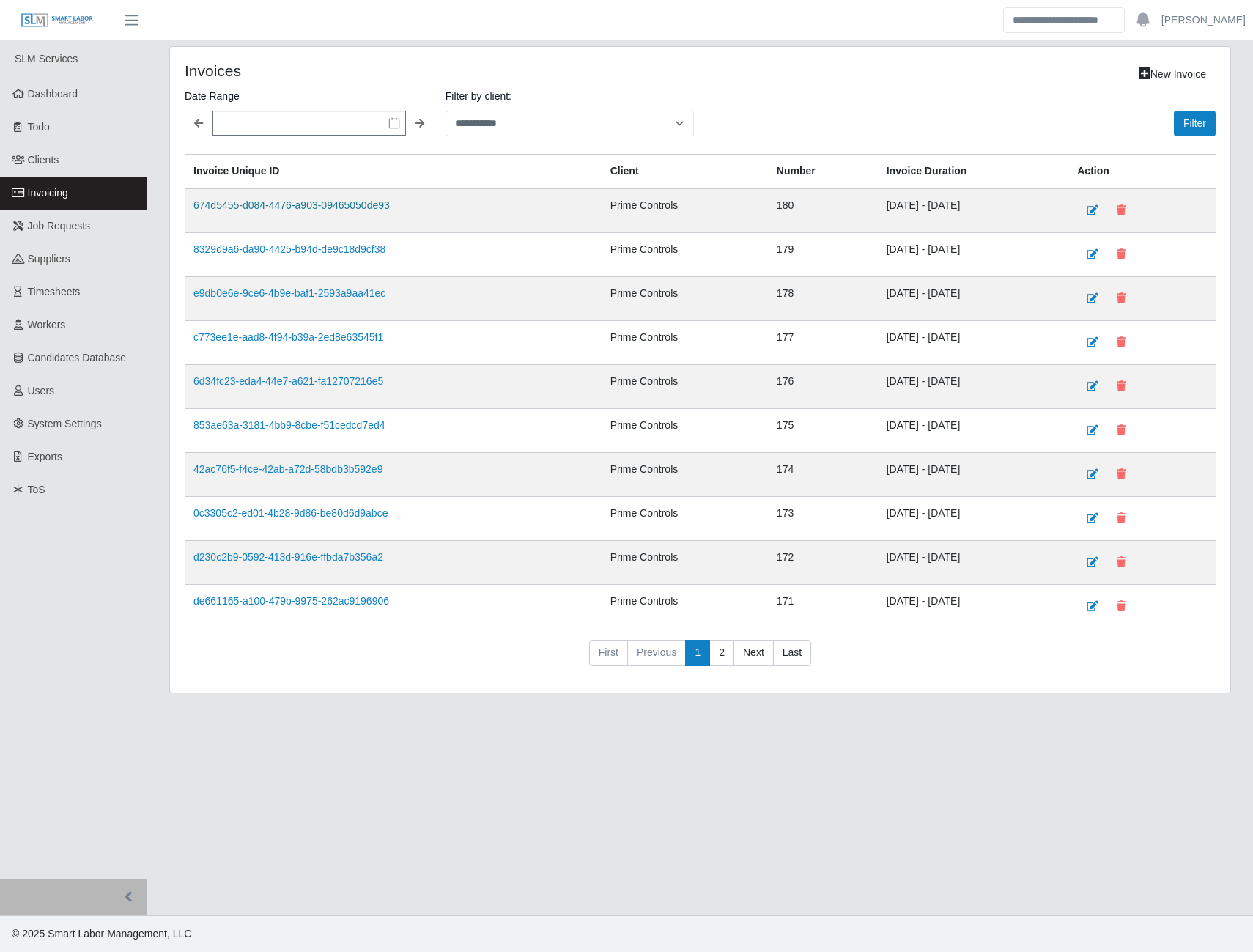
click at [373, 199] on link "674d5455-d084-4476-a903-09465050de93" at bounding box center [292, 205] width 196 height 12
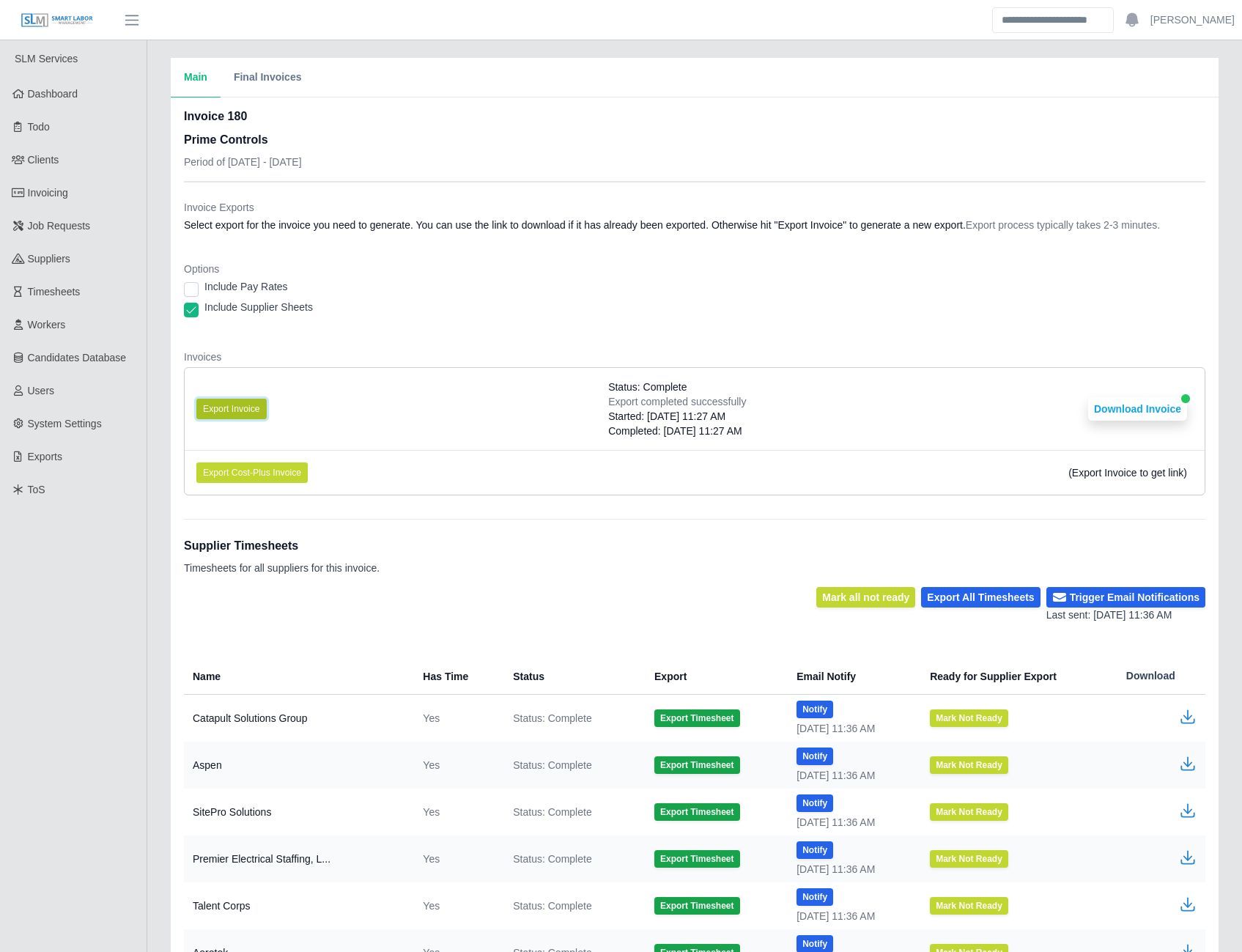
click at [244, 409] on button "Export Invoice" at bounding box center [231, 409] width 70 height 21
click at [1193, 761] on icon "button" at bounding box center [1188, 764] width 18 height 18
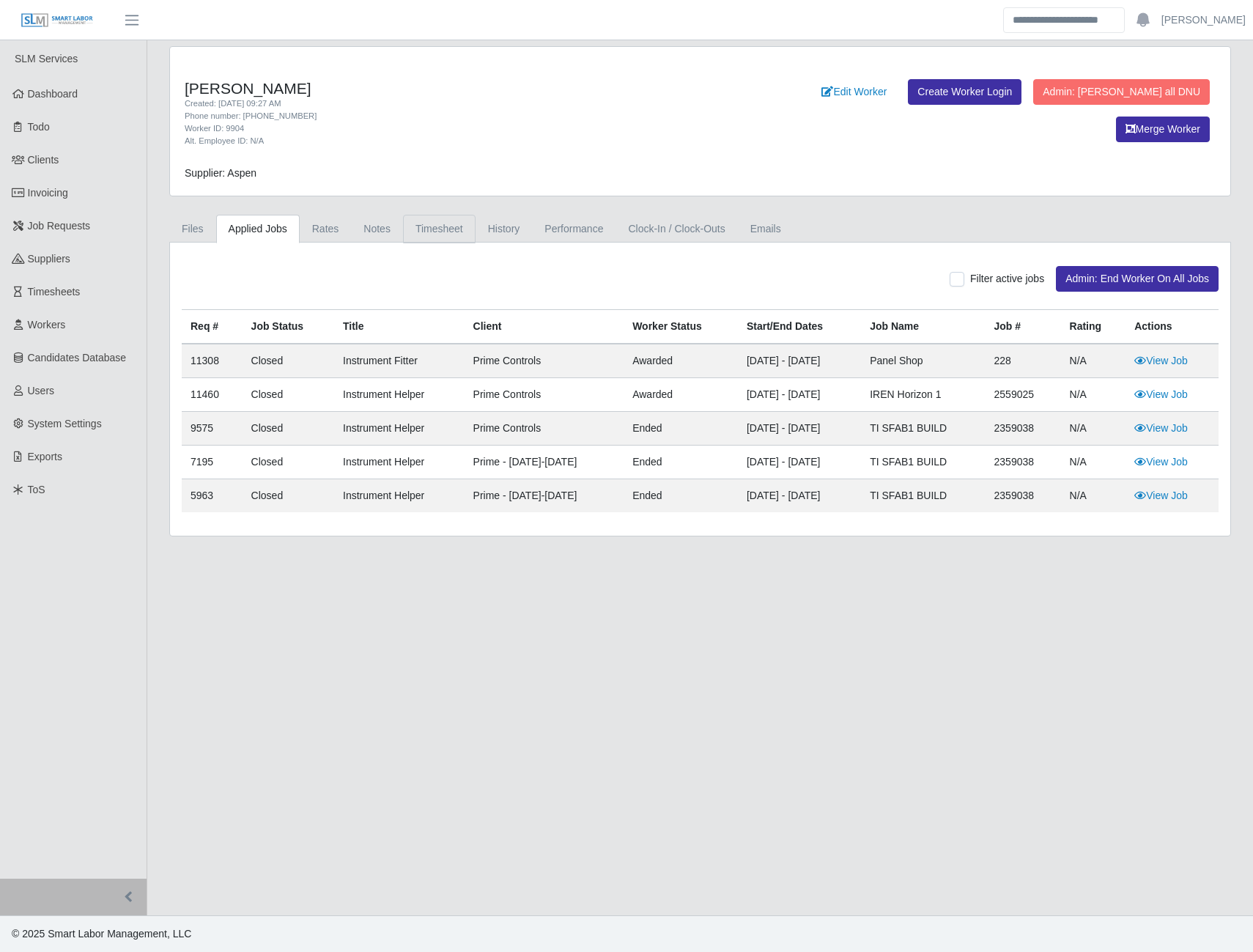
click at [457, 227] on link "Timesheet" at bounding box center [439, 229] width 72 height 29
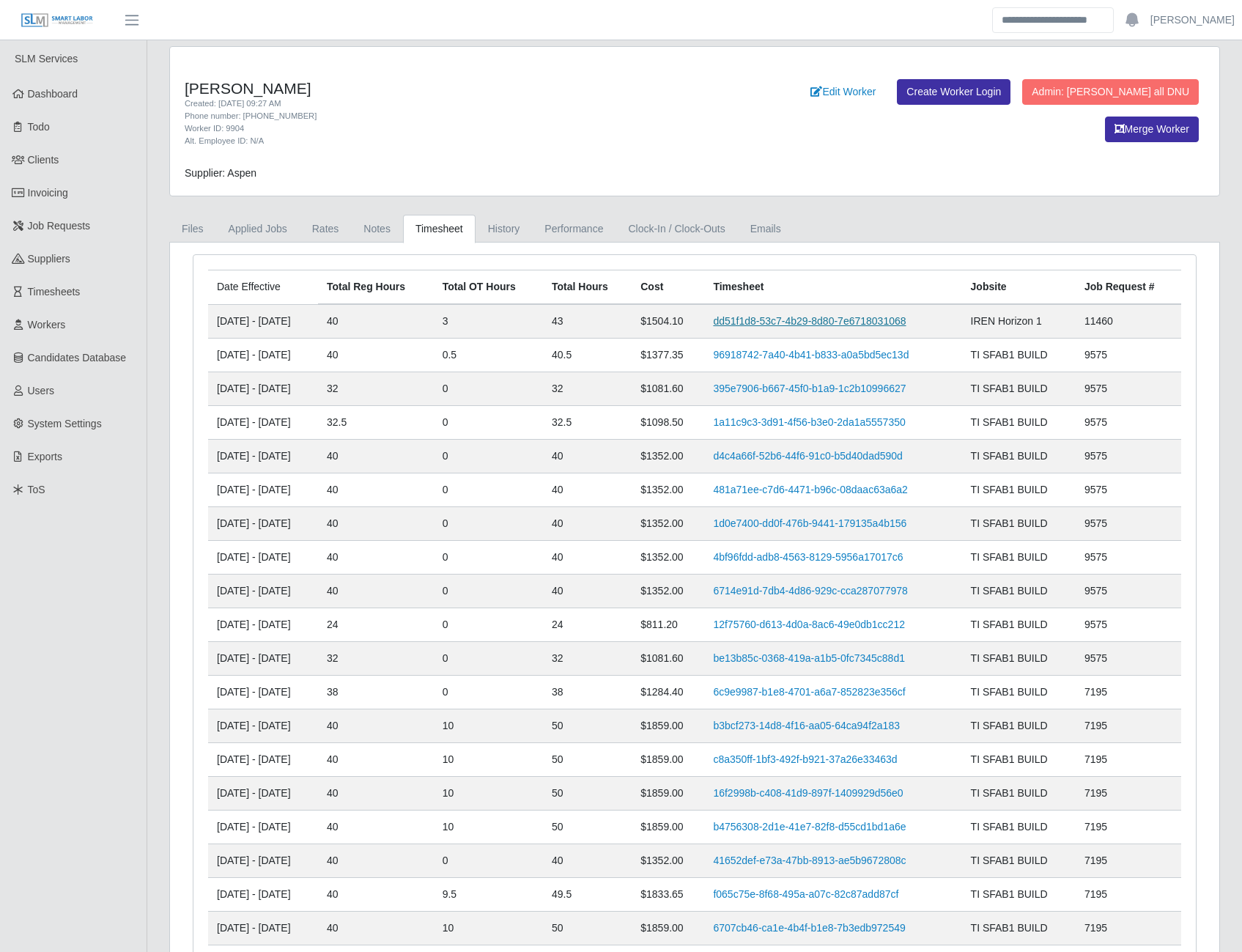
click at [762, 318] on link "dd51f1d8-53c7-4b29-8d80-7e6718031068" at bounding box center [809, 321] width 193 height 12
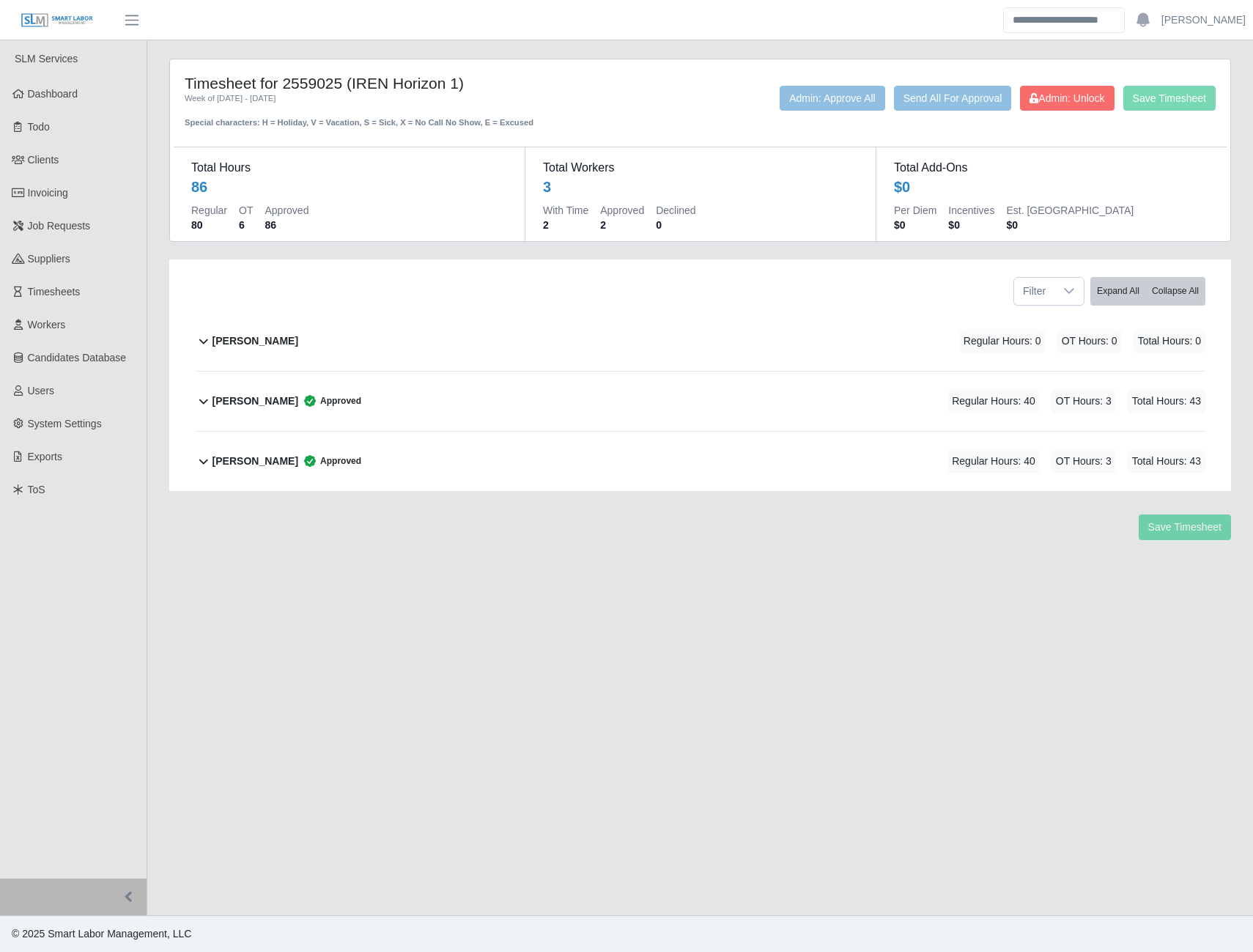
click at [728, 405] on div "[PERSON_NAME] Approved Regular Hours: 40 OT Hours: 3 Total Hours: 43" at bounding box center [709, 401] width 993 height 59
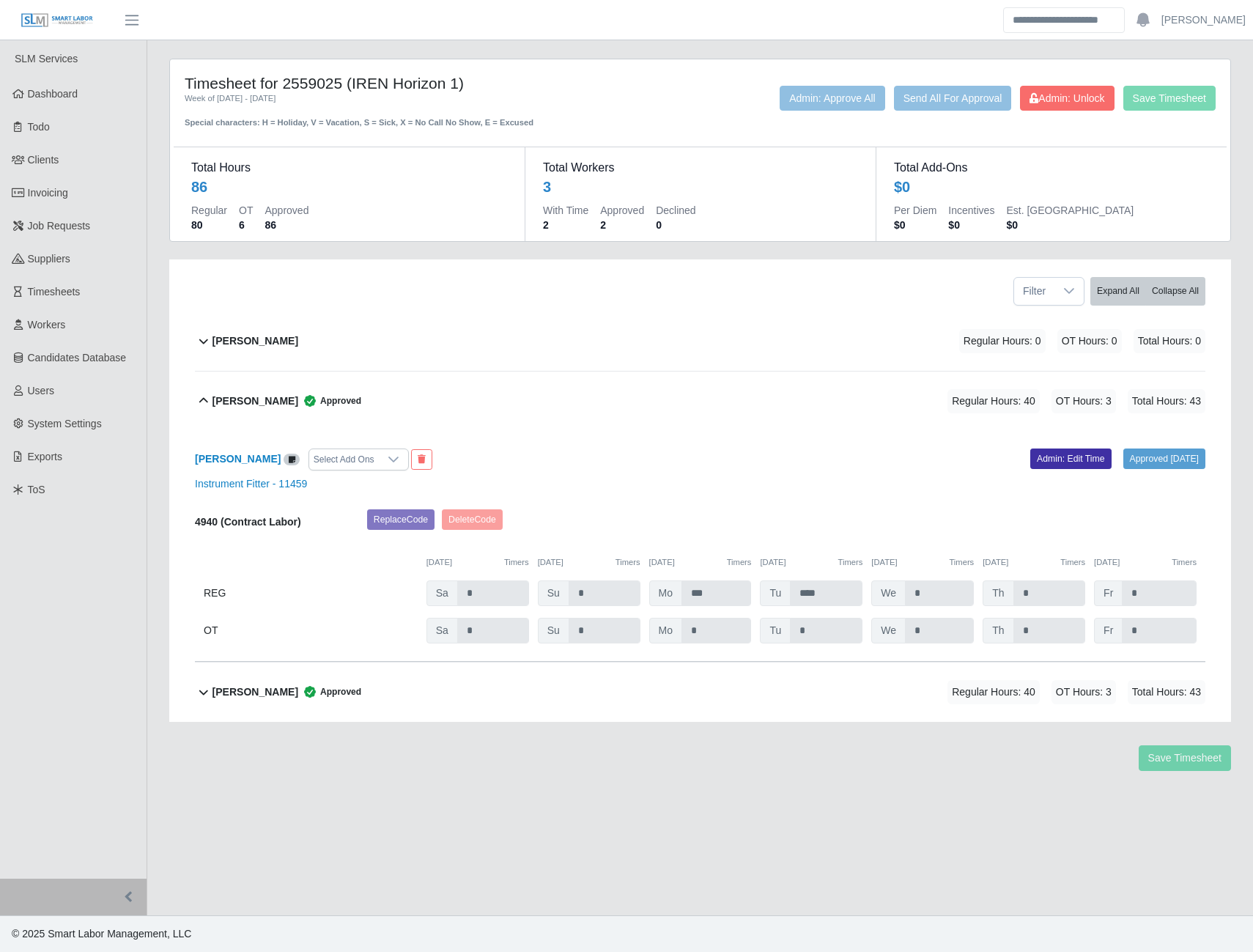
click at [803, 677] on div "[PERSON_NAME] Approved Regular Hours: 40 OT Hours: 3 Total Hours: 43" at bounding box center [709, 692] width 993 height 59
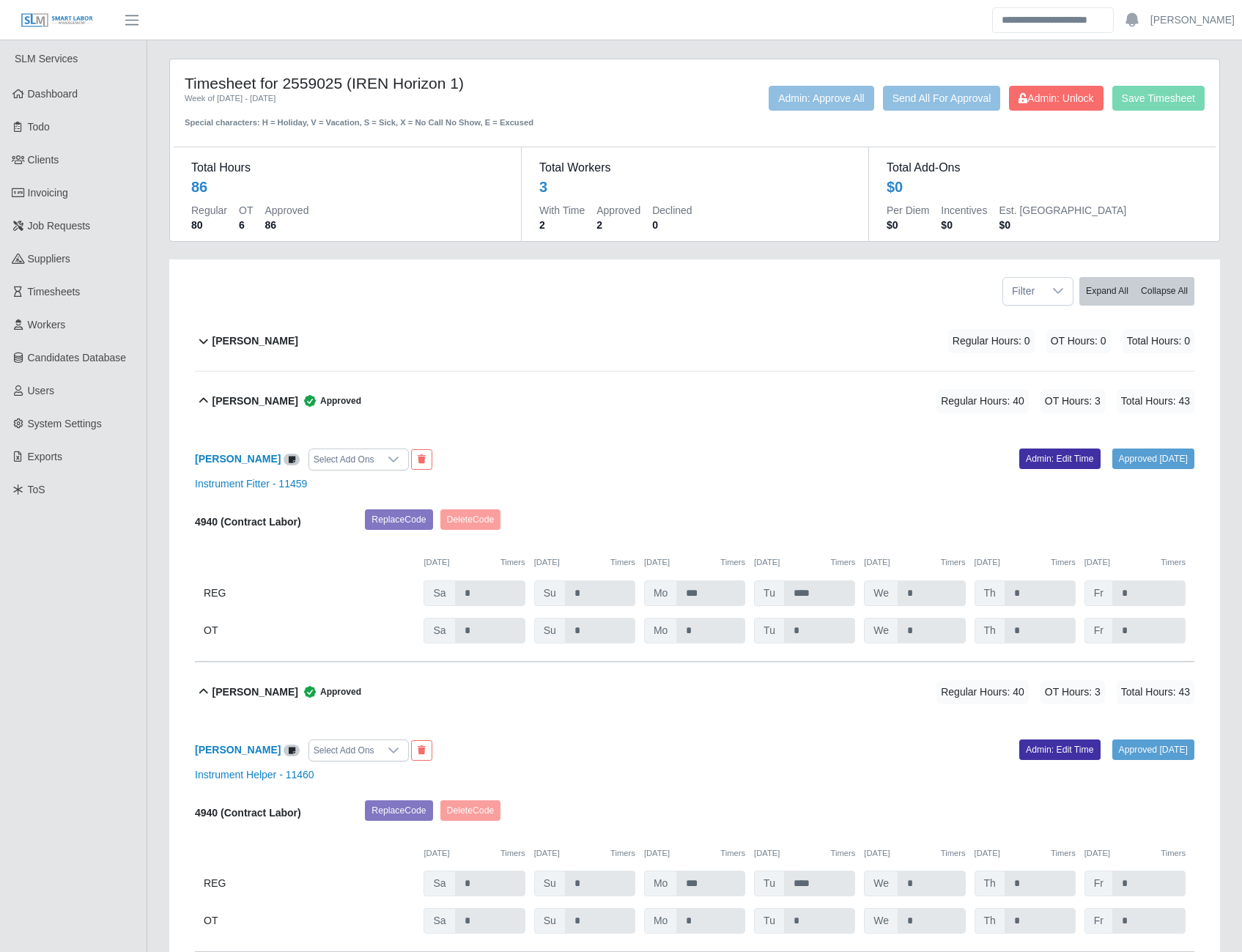
scroll to position [111, 0]
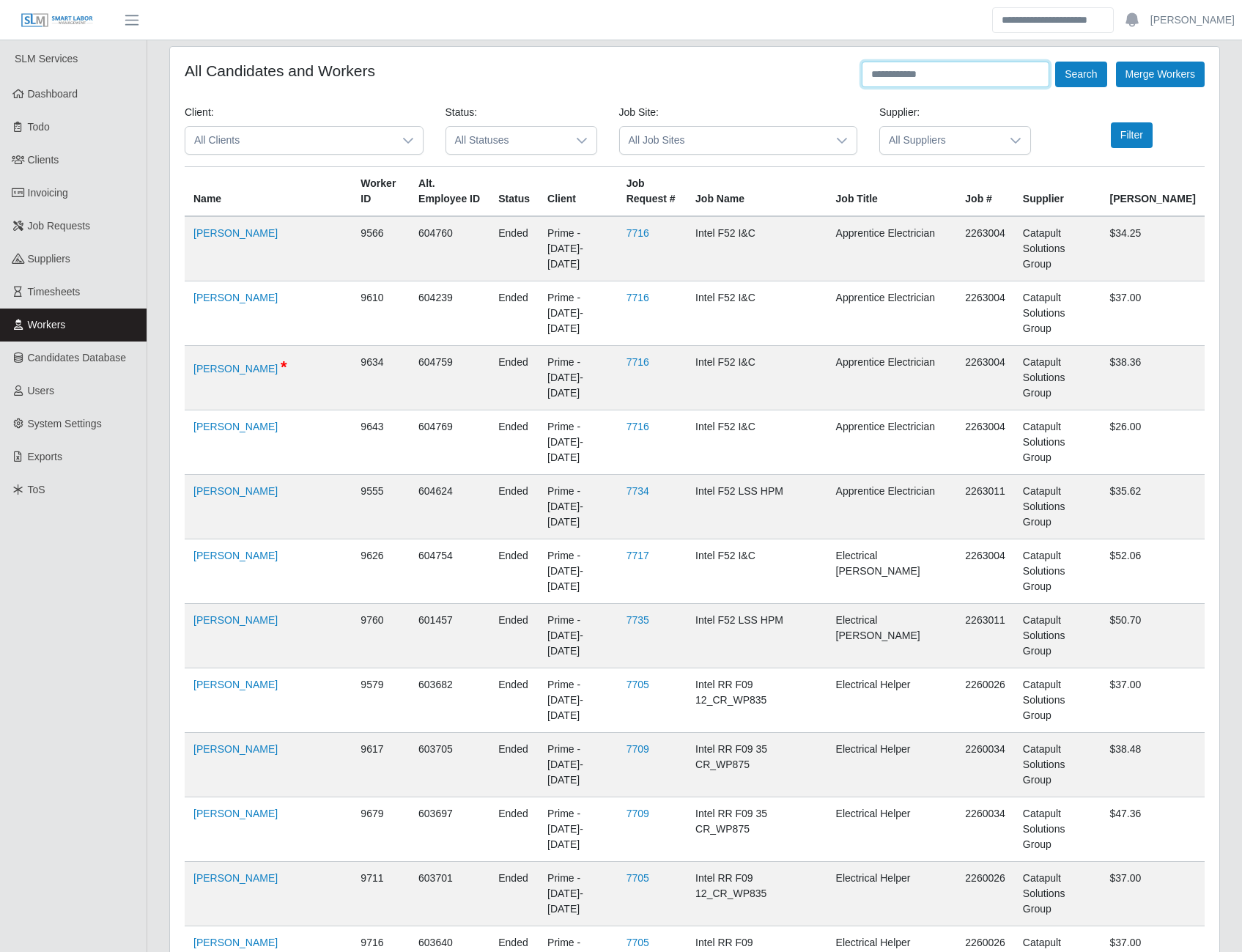
click at [900, 81] on input "text" at bounding box center [955, 74] width 188 height 26
type input "*****"
click at [1055, 61] on button "Search" at bounding box center [1080, 74] width 51 height 26
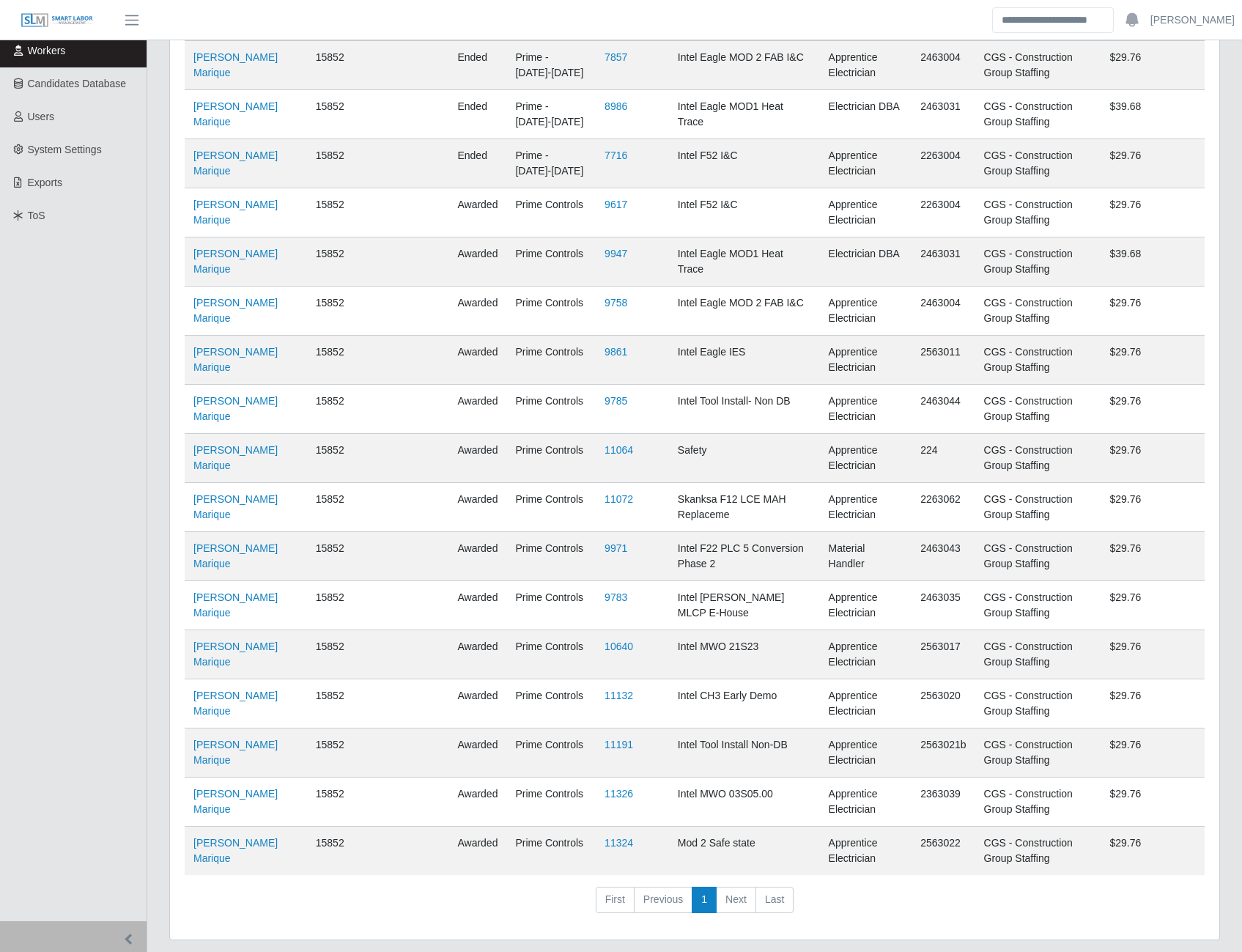
scroll to position [317, 0]
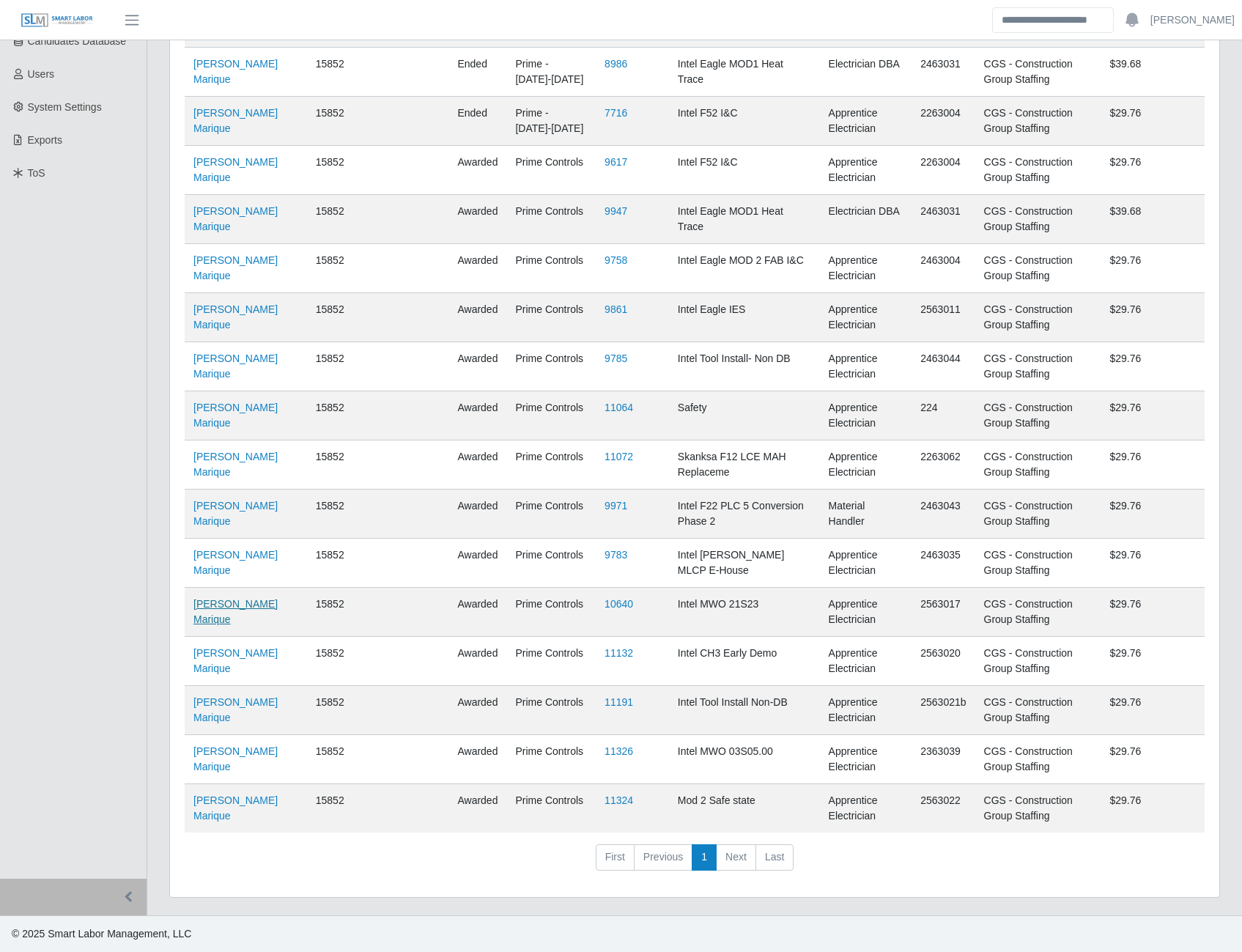
click at [210, 603] on link "Dulce Perez Marique" at bounding box center [236, 612] width 84 height 27
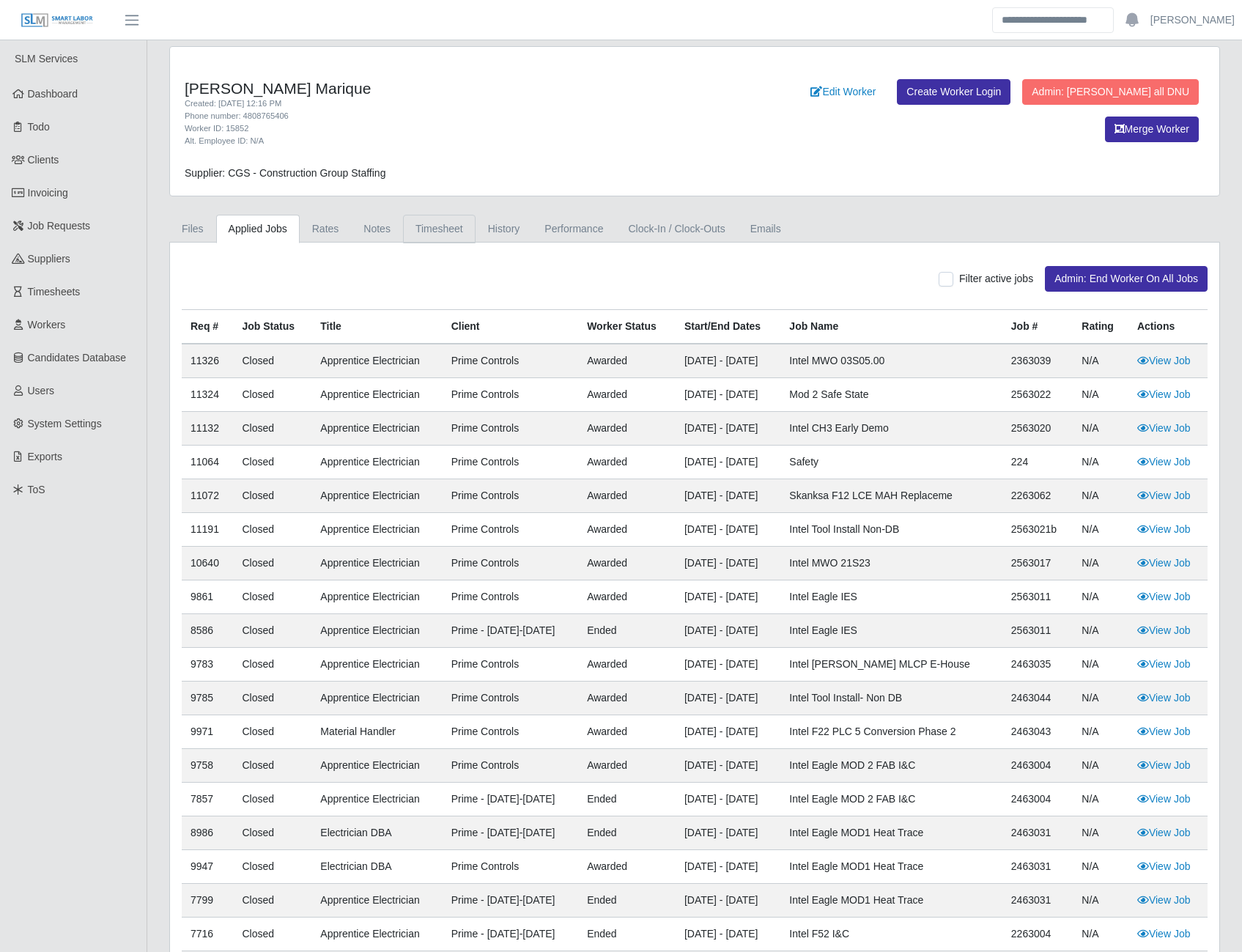
click at [427, 227] on link "Timesheet" at bounding box center [439, 229] width 72 height 29
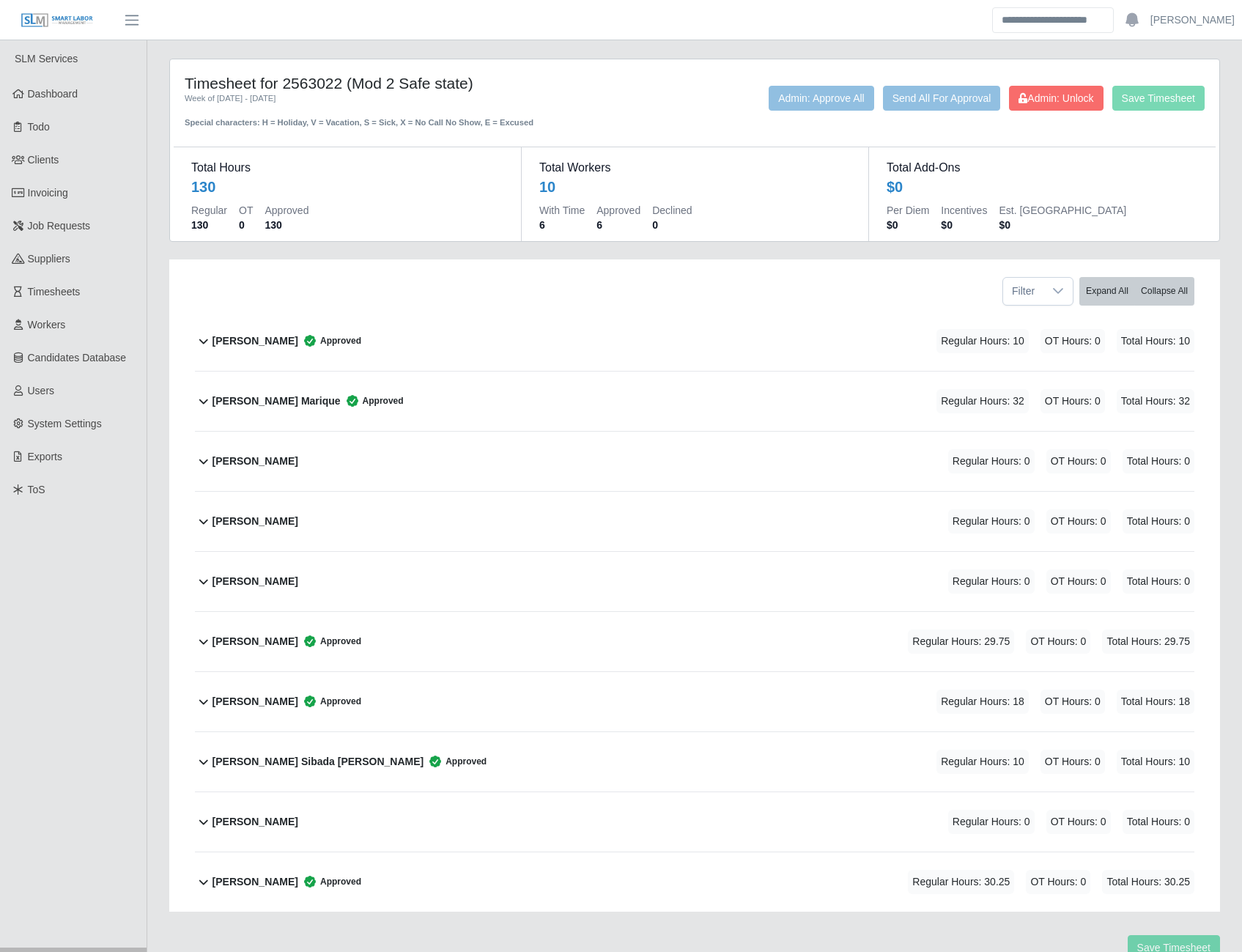
click at [516, 47] on main "Timesheet for 2563022 (Mod 2 Safe state) Week of [DATE] - [DATE] Special charac…" at bounding box center [694, 513] width 1095 height 944
